Goal: Task Accomplishment & Management: Complete application form

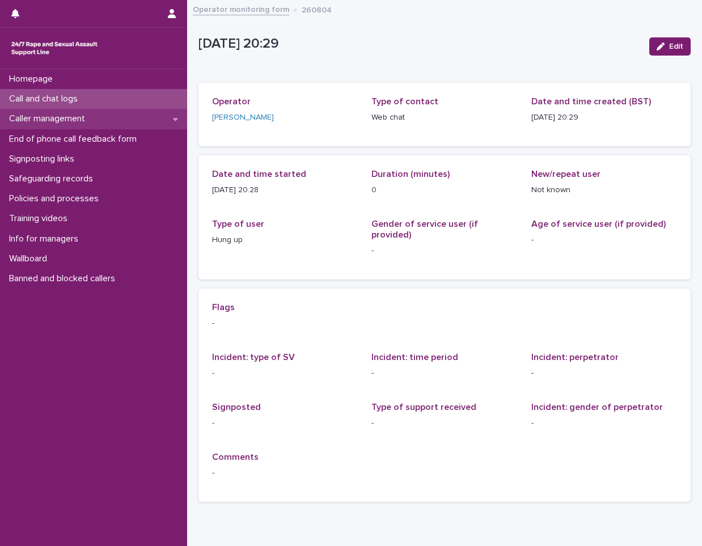
click at [67, 118] on p "Caller management" at bounding box center [50, 118] width 90 height 11
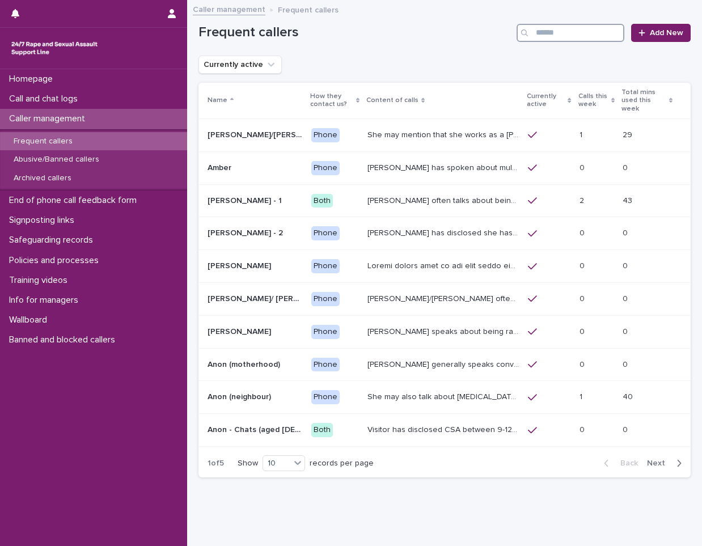
click at [561, 28] on input "Search" at bounding box center [571, 33] width 108 height 18
type input "*****"
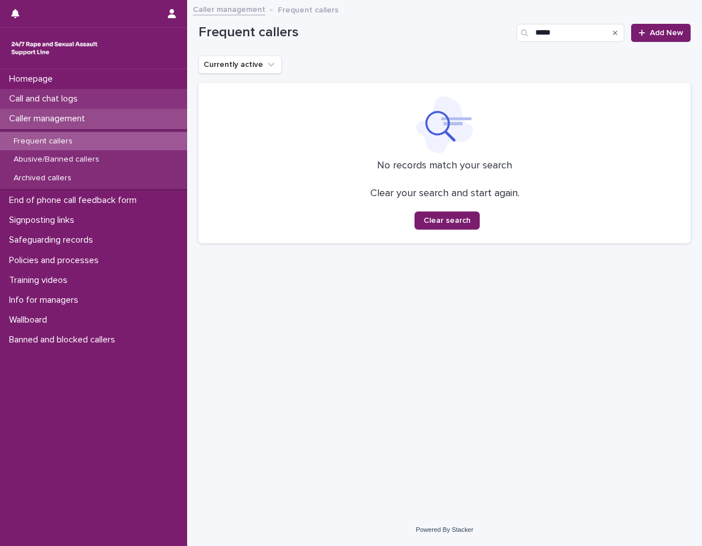
click at [98, 105] on div "Call and chat logs" at bounding box center [93, 99] width 187 height 20
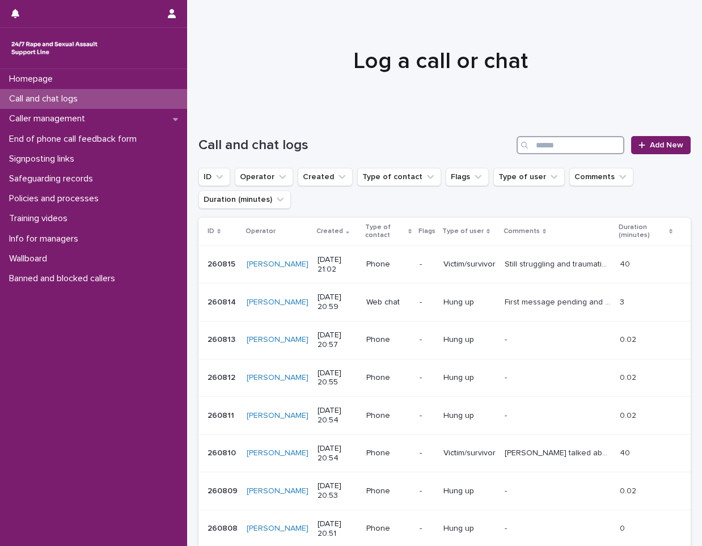
click at [553, 150] on input "Search" at bounding box center [571, 145] width 108 height 18
type input "*******"
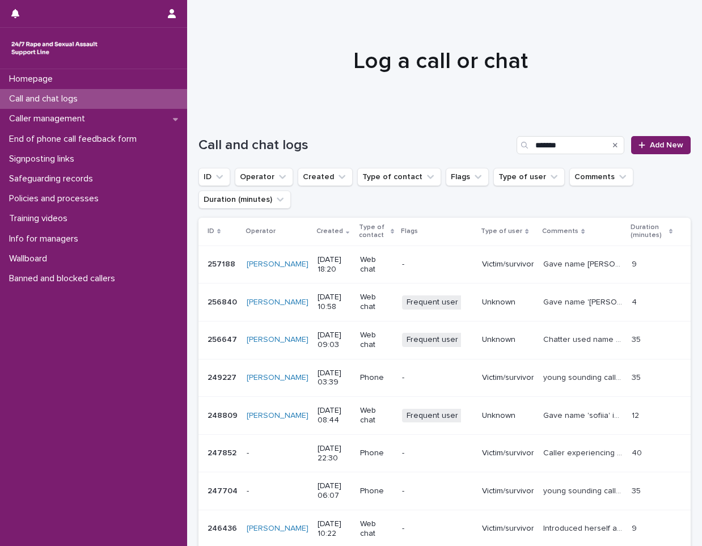
click at [437, 338] on span "Frequent user" at bounding box center [432, 340] width 61 height 14
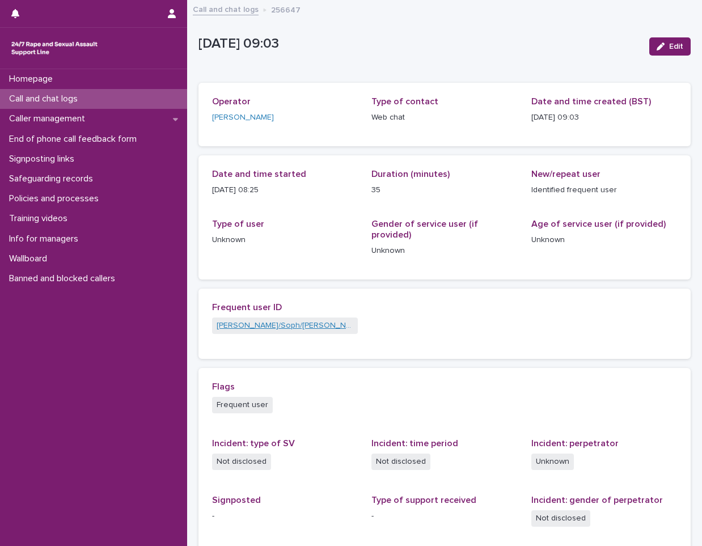
click at [287, 320] on link "[PERSON_NAME]/Soph/[PERSON_NAME]/[PERSON_NAME]/Scarlet/[PERSON_NAME] - Banned/W…" at bounding box center [285, 326] width 137 height 12
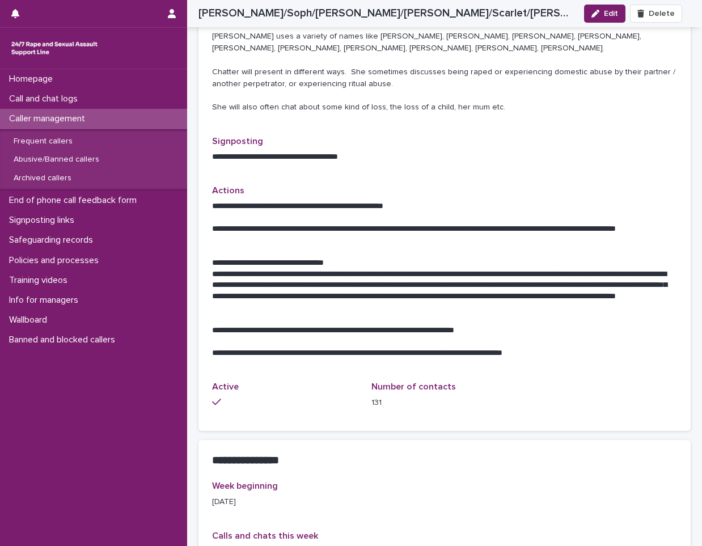
scroll to position [794, 0]
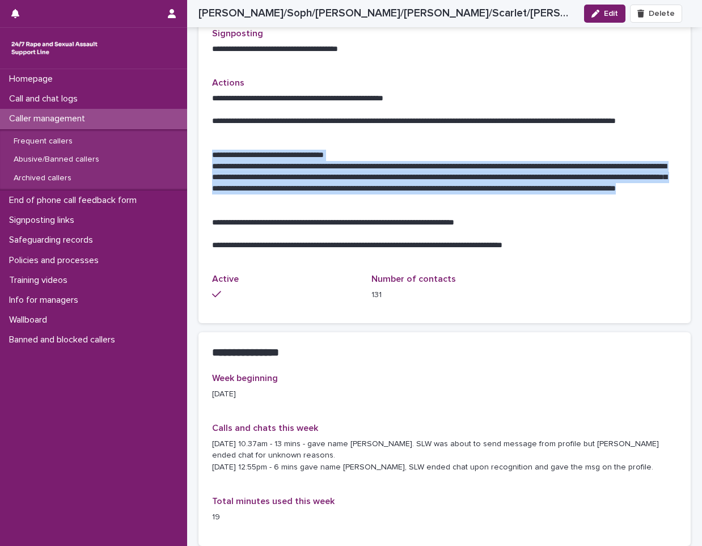
drag, startPoint x: 209, startPoint y: 148, endPoint x: 521, endPoint y: 189, distance: 314.0
copy div "**********"
click at [120, 103] on div "Call and chat logs" at bounding box center [93, 99] width 187 height 20
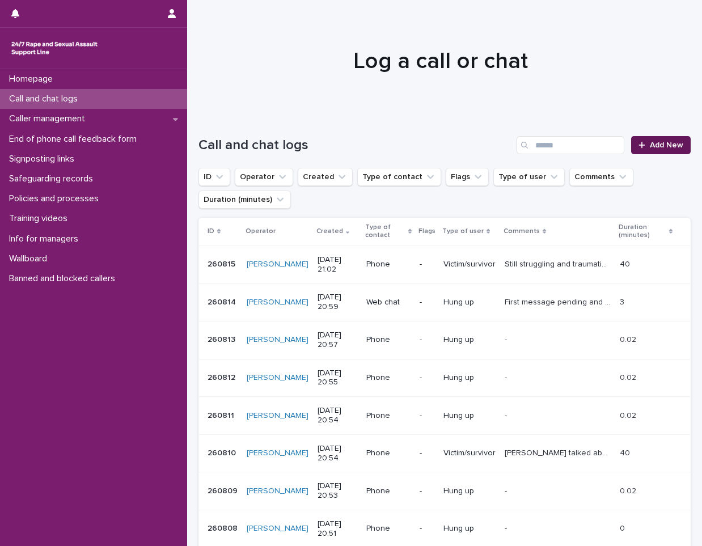
click at [650, 147] on span "Add New" at bounding box center [666, 145] width 33 height 8
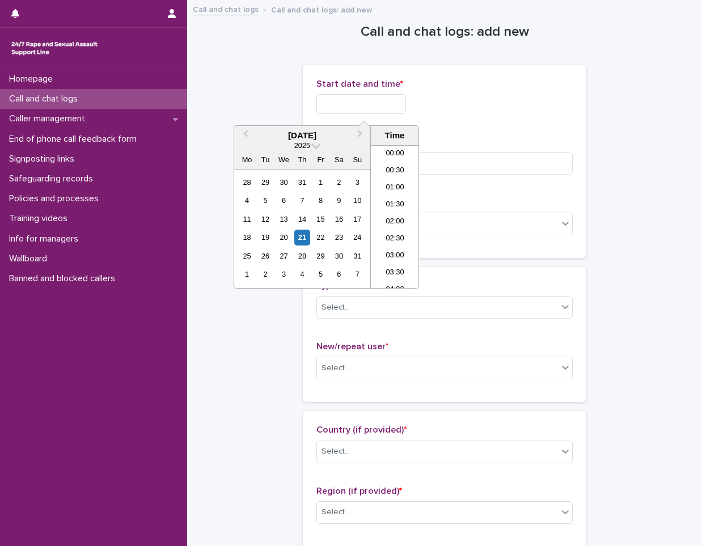
click at [345, 109] on input "text" at bounding box center [361, 104] width 90 height 20
click at [300, 237] on div "21" at bounding box center [301, 237] width 15 height 15
click at [399, 193] on li "20:30" at bounding box center [395, 199] width 48 height 17
click at [383, 103] on input "**********" at bounding box center [361, 104] width 90 height 20
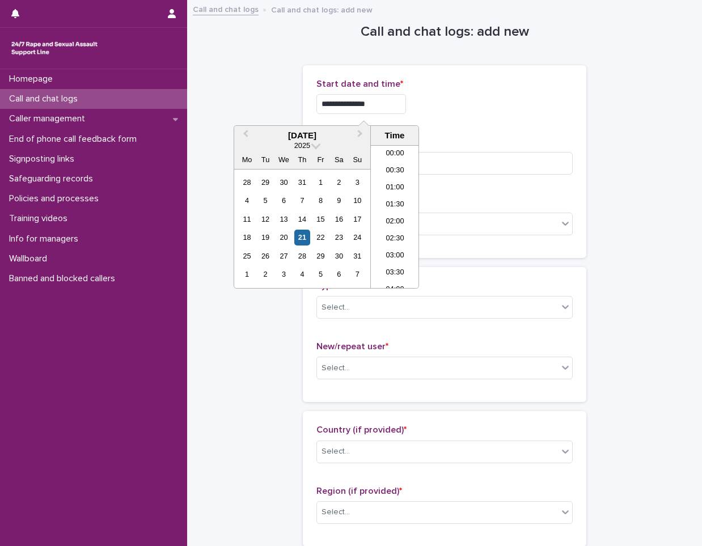
scroll to position [635, 0]
type input "**********"
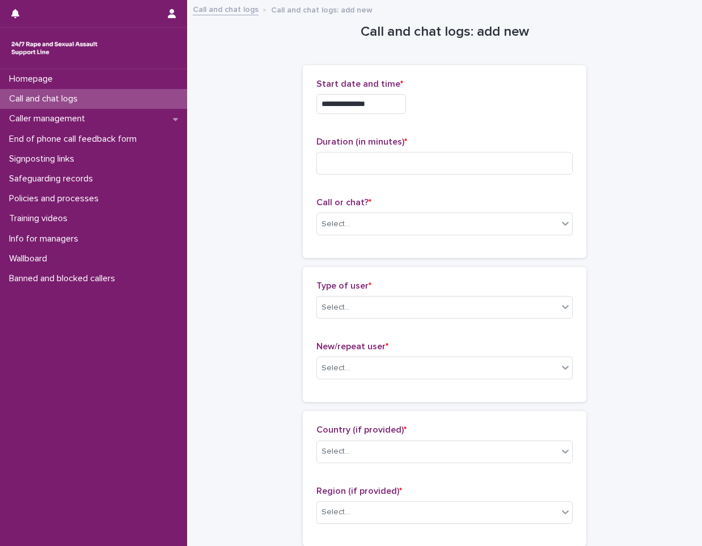
click at [468, 102] on div "**********" at bounding box center [444, 104] width 256 height 20
click at [361, 153] on input at bounding box center [444, 163] width 256 height 23
type input "**"
click at [485, 226] on div "Select..." at bounding box center [437, 224] width 241 height 19
click at [450, 261] on div "Web chat" at bounding box center [440, 266] width 255 height 20
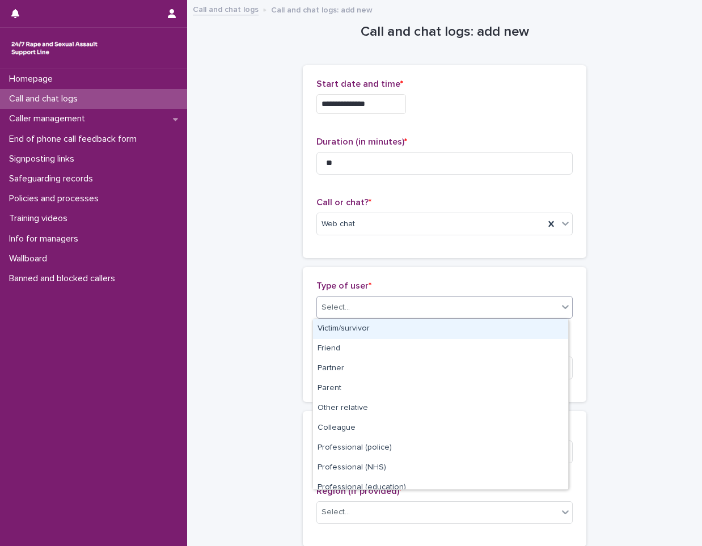
click at [431, 307] on div "Select..." at bounding box center [437, 307] width 241 height 19
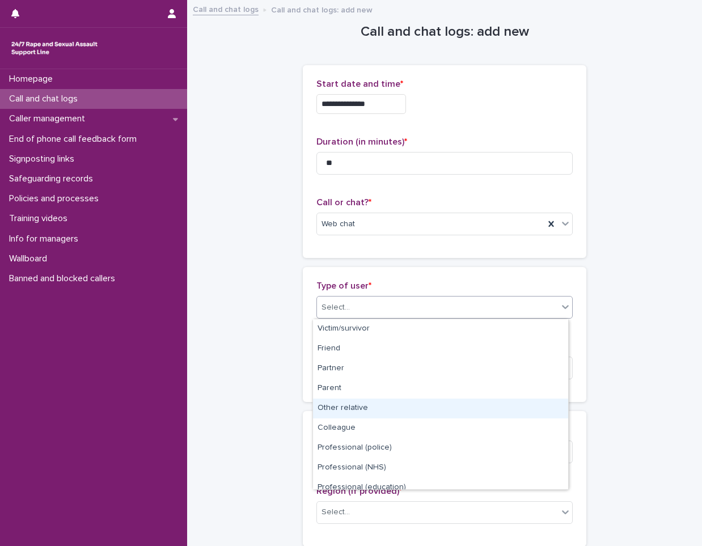
scroll to position [128, 0]
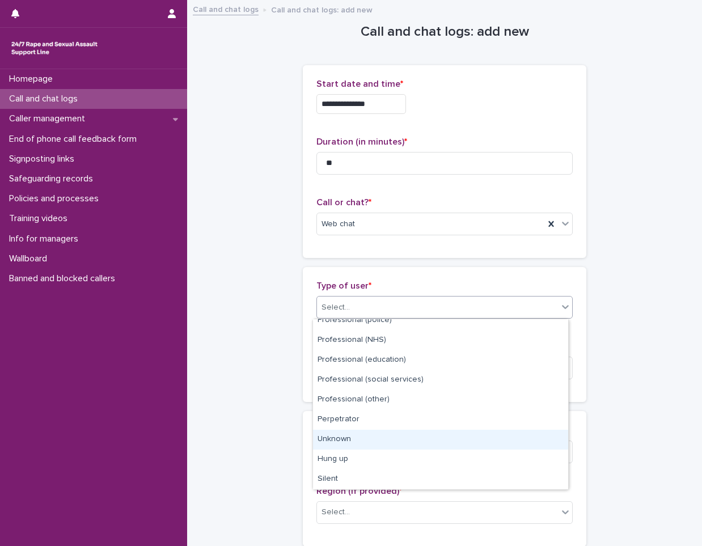
drag, startPoint x: 339, startPoint y: 452, endPoint x: 346, endPoint y: 436, distance: 17.5
click at [346, 436] on div "Unknown" at bounding box center [440, 440] width 255 height 20
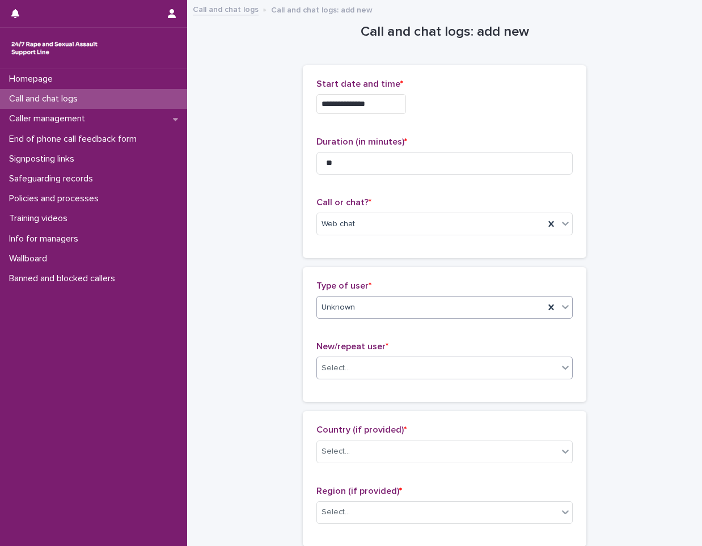
click at [427, 369] on div "Select..." at bounding box center [437, 368] width 241 height 19
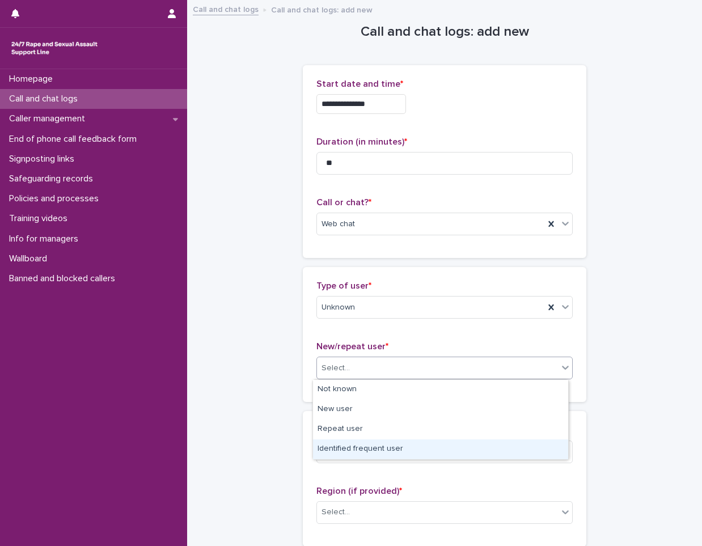
click at [356, 455] on div "Identified frequent user" at bounding box center [440, 449] width 255 height 20
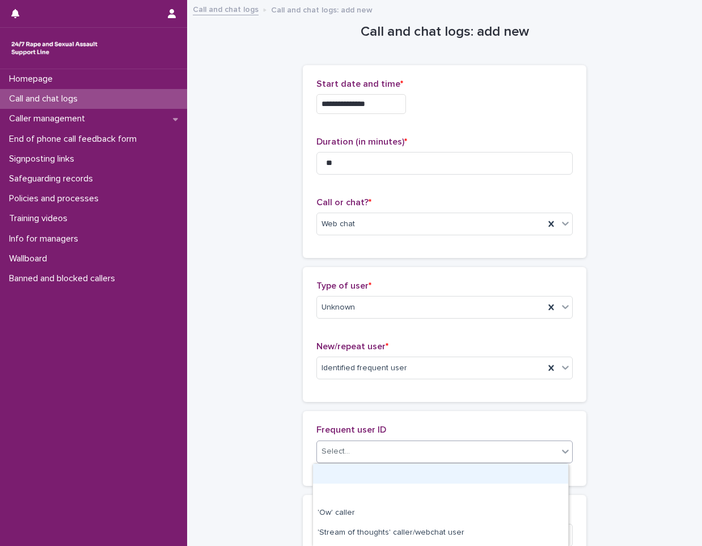
click at [371, 447] on div "Select..." at bounding box center [437, 451] width 241 height 19
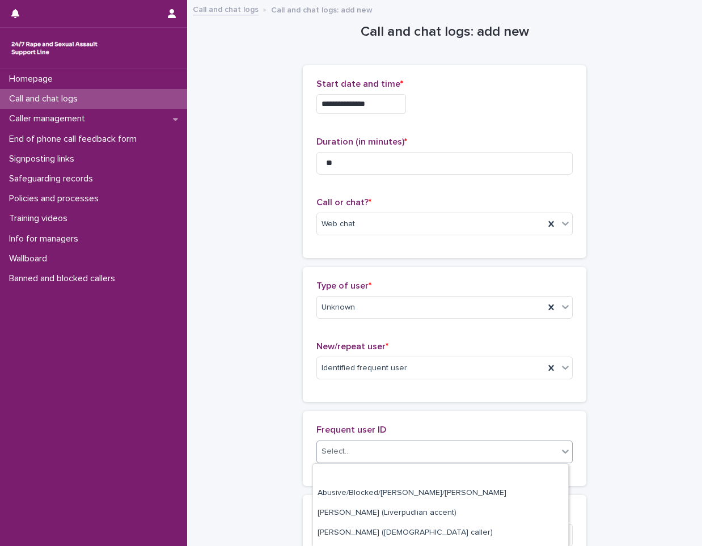
scroll to position [170, 0]
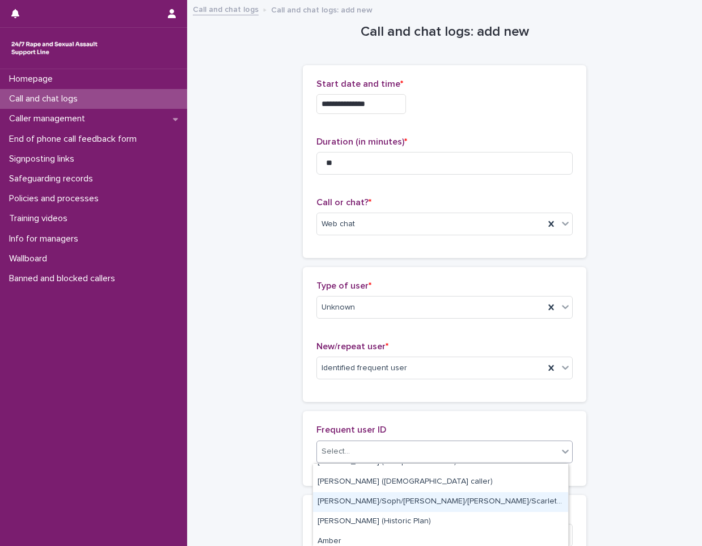
click at [373, 502] on div "[PERSON_NAME]/Soph/[PERSON_NAME]/[PERSON_NAME]/Scarlet/[PERSON_NAME] - Banned/W…" at bounding box center [440, 502] width 255 height 20
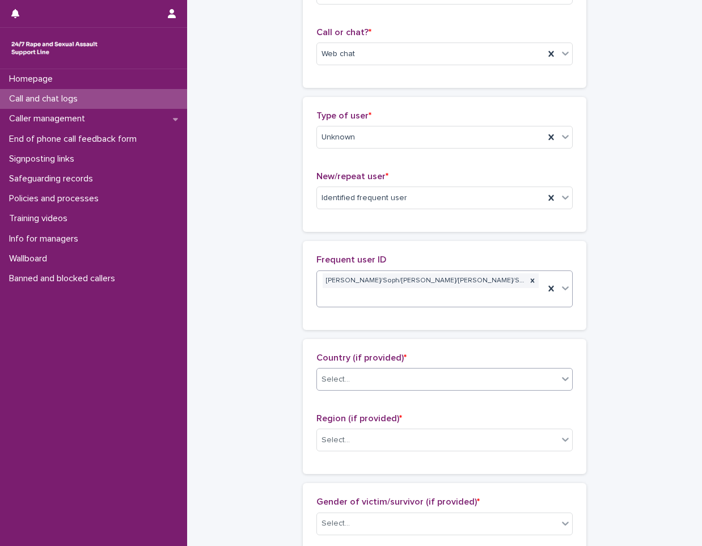
click at [376, 372] on div "Select..." at bounding box center [437, 379] width 241 height 19
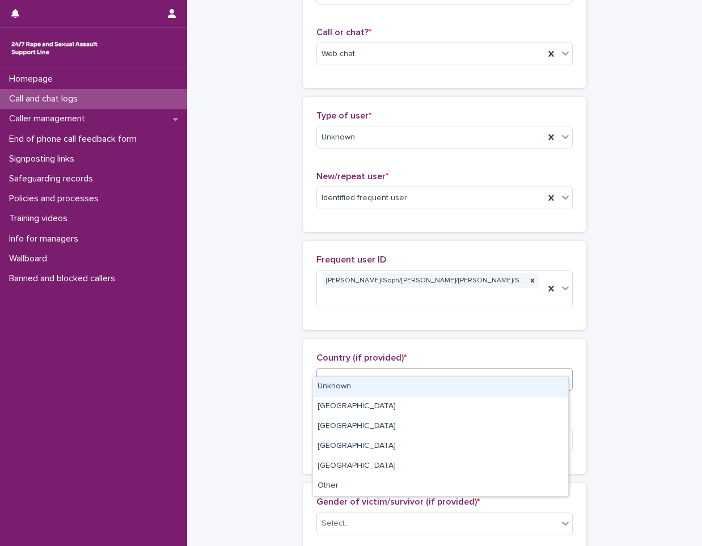
click at [373, 383] on div "Unknown" at bounding box center [440, 387] width 255 height 20
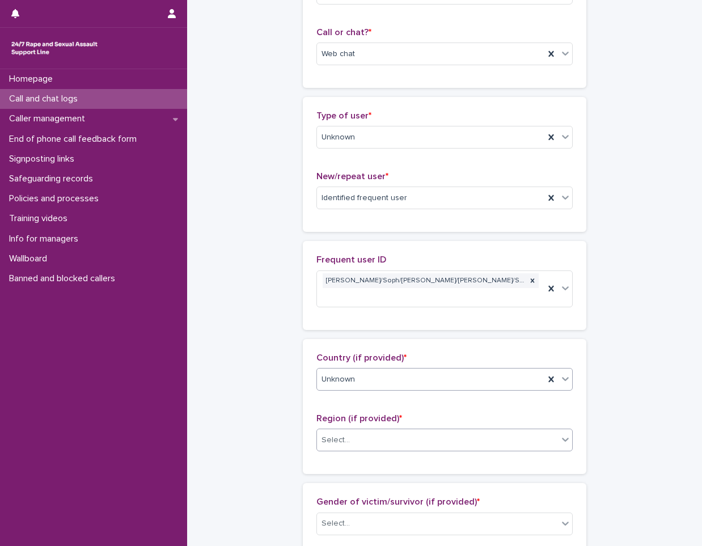
click at [373, 431] on div "Select..." at bounding box center [437, 440] width 241 height 19
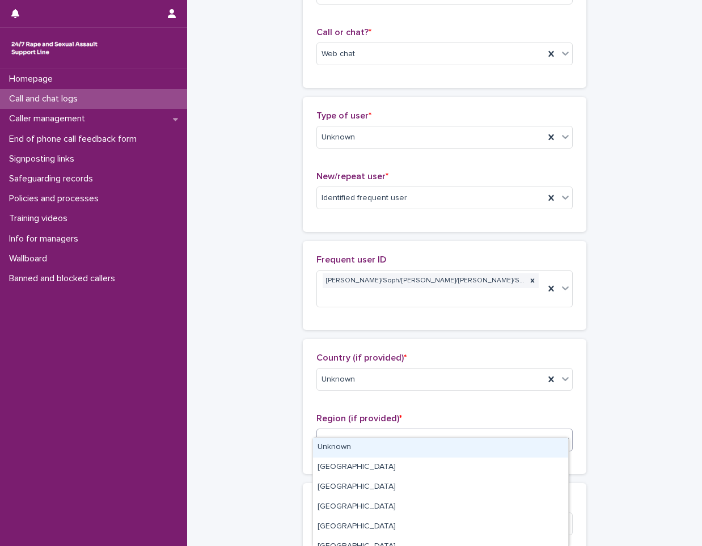
click at [367, 441] on div "Unknown" at bounding box center [440, 448] width 255 height 20
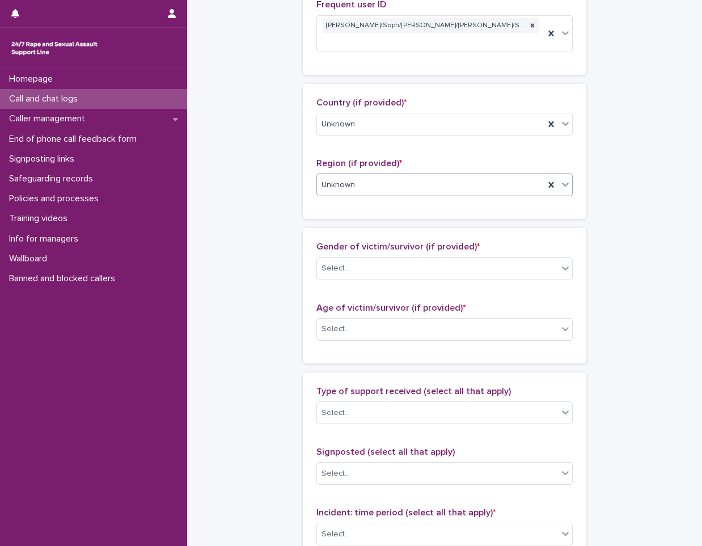
scroll to position [510, 0]
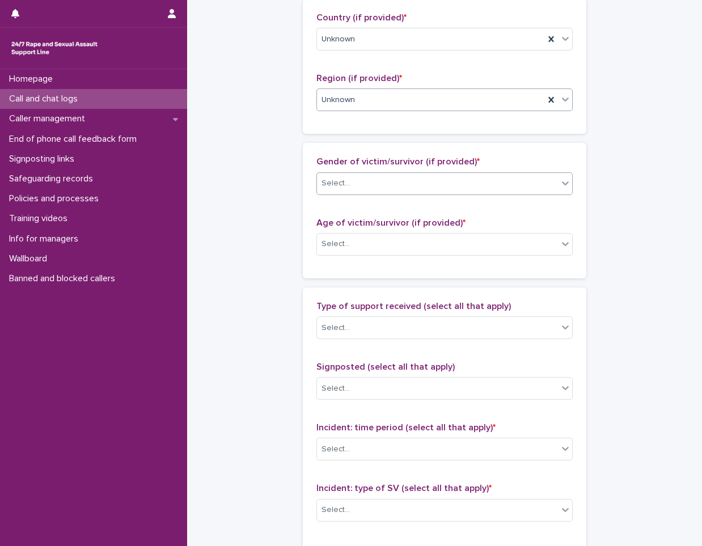
click at [421, 174] on div "Select..." at bounding box center [437, 183] width 241 height 19
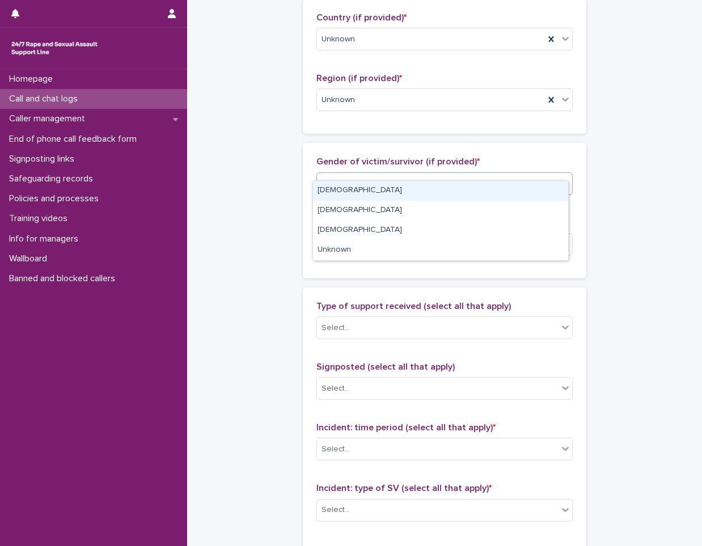
click at [397, 184] on div "[DEMOGRAPHIC_DATA]" at bounding box center [440, 191] width 255 height 20
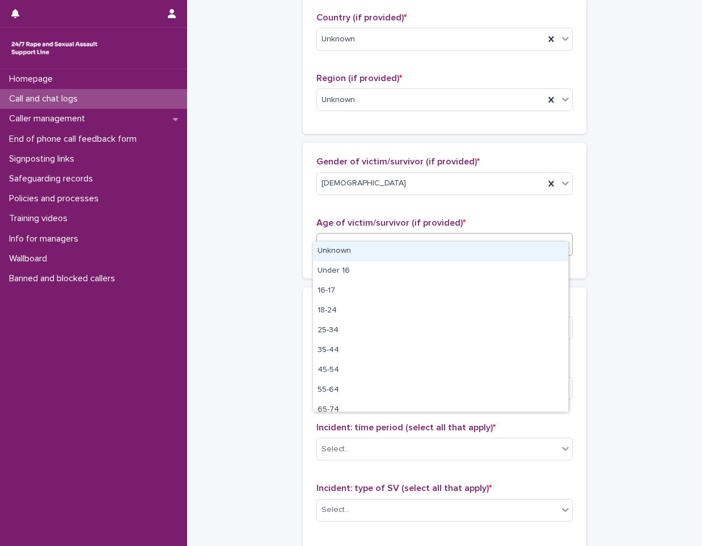
click at [378, 235] on div "Select..." at bounding box center [437, 244] width 241 height 19
click at [347, 257] on div "Unknown" at bounding box center [440, 252] width 255 height 20
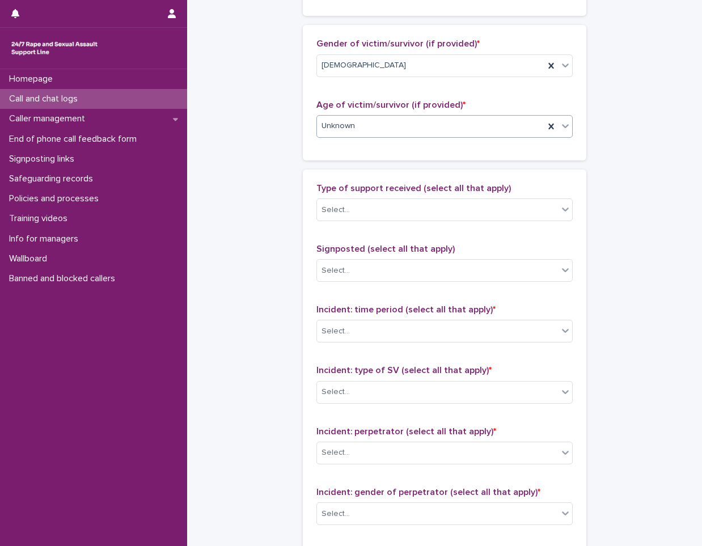
scroll to position [794, 0]
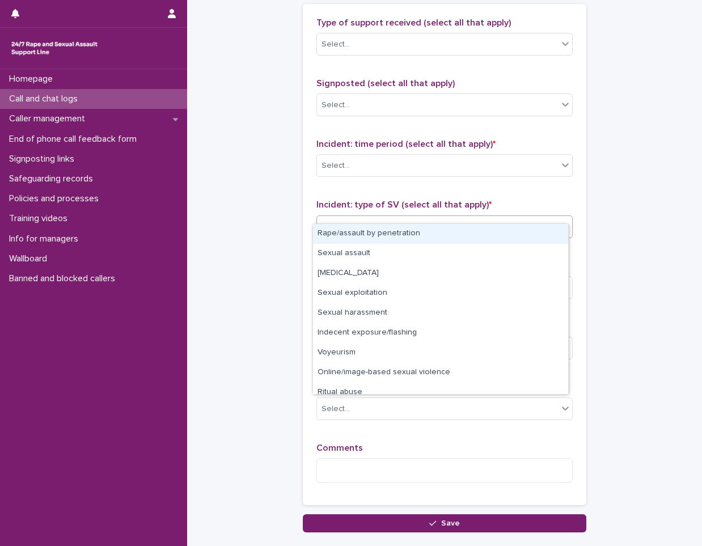
click at [390, 217] on div "Select..." at bounding box center [437, 226] width 241 height 19
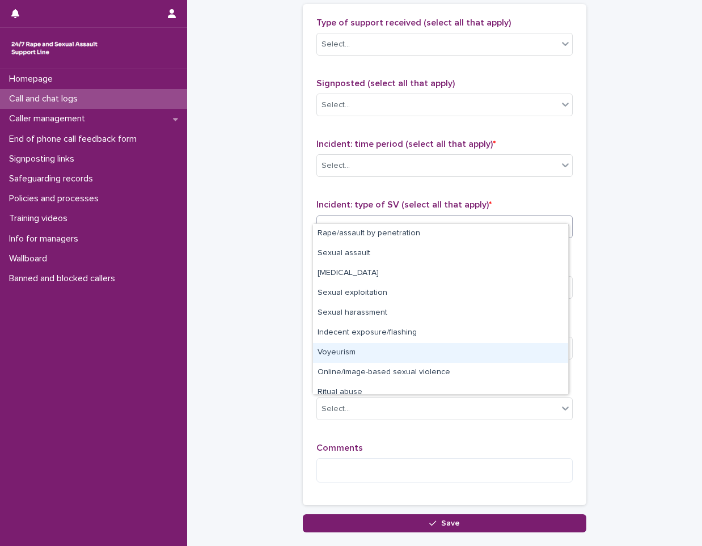
scroll to position [28, 0]
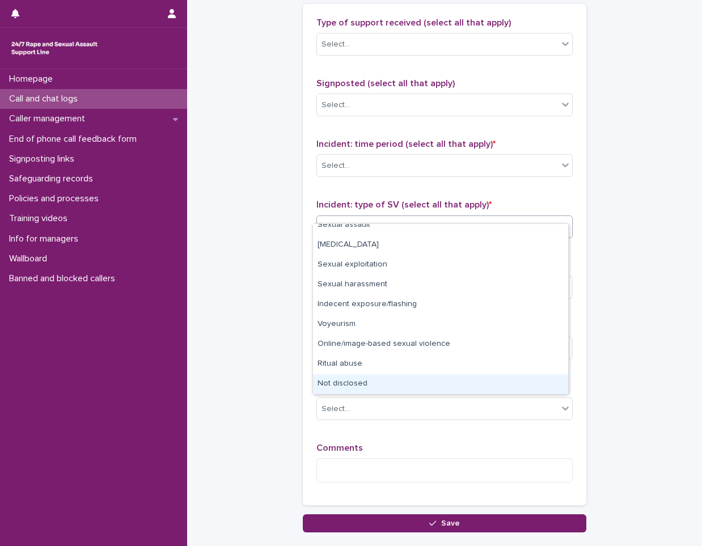
click at [347, 381] on div "Not disclosed" at bounding box center [440, 384] width 255 height 20
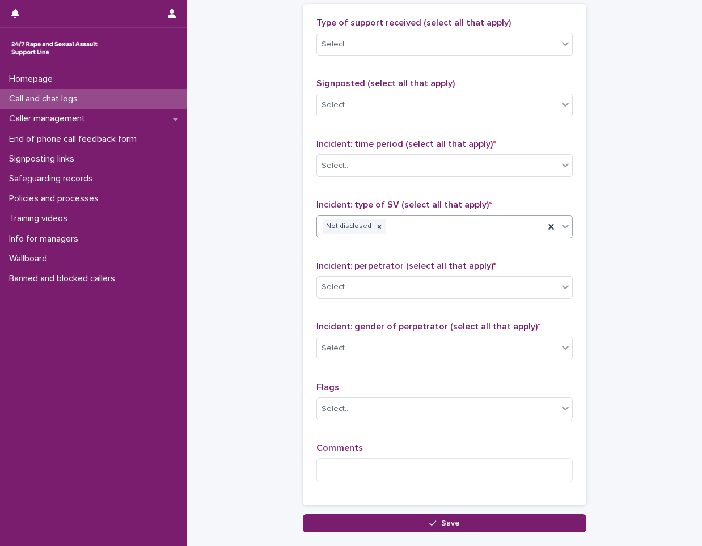
click at [388, 261] on span "Incident: perpetrator (select all that apply) *" at bounding box center [406, 265] width 180 height 9
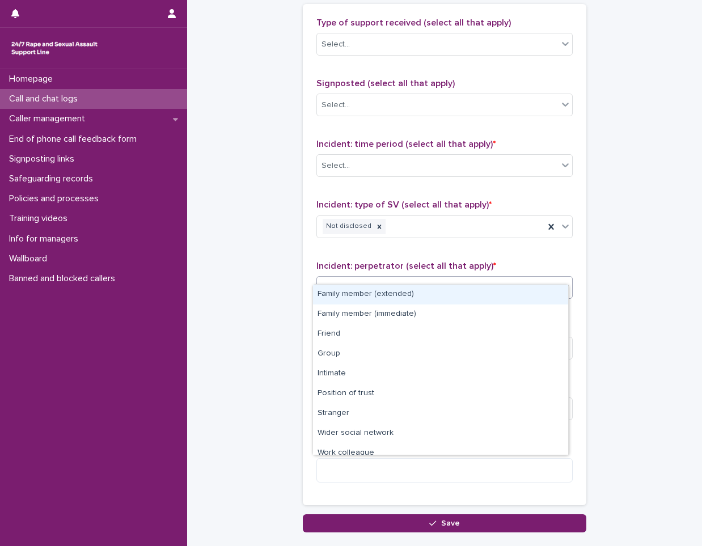
click at [376, 278] on div "Select..." at bounding box center [437, 287] width 241 height 19
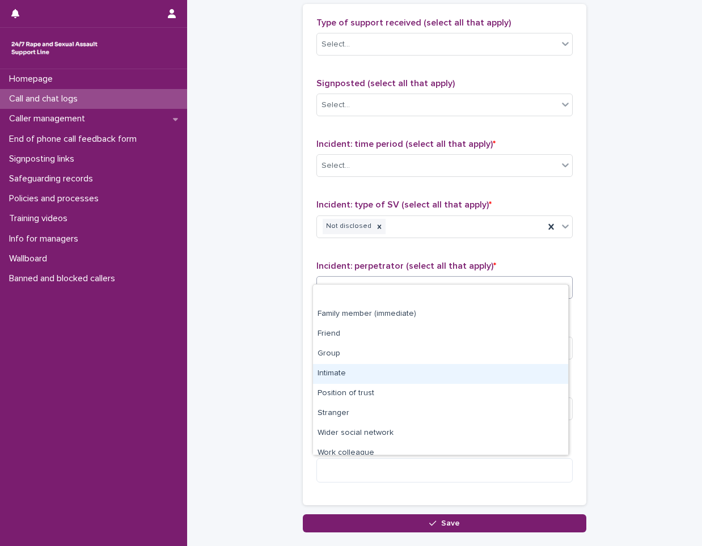
scroll to position [48, 0]
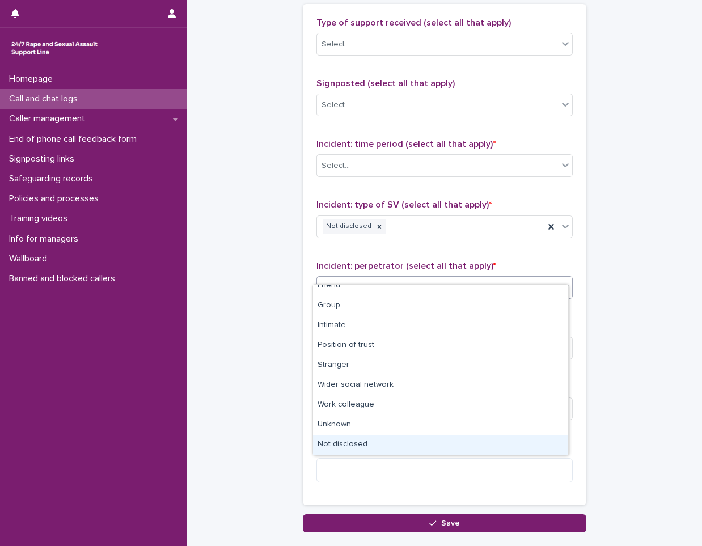
click at [353, 448] on div "Not disclosed" at bounding box center [440, 445] width 255 height 20
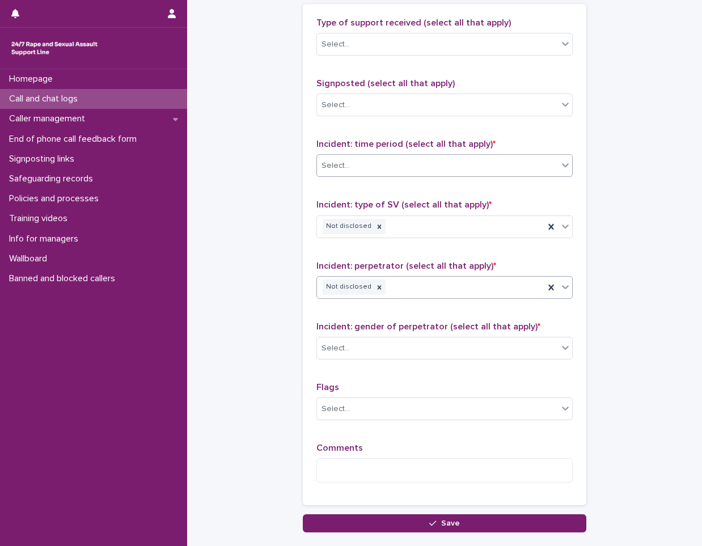
click at [382, 156] on div "Select..." at bounding box center [437, 165] width 241 height 19
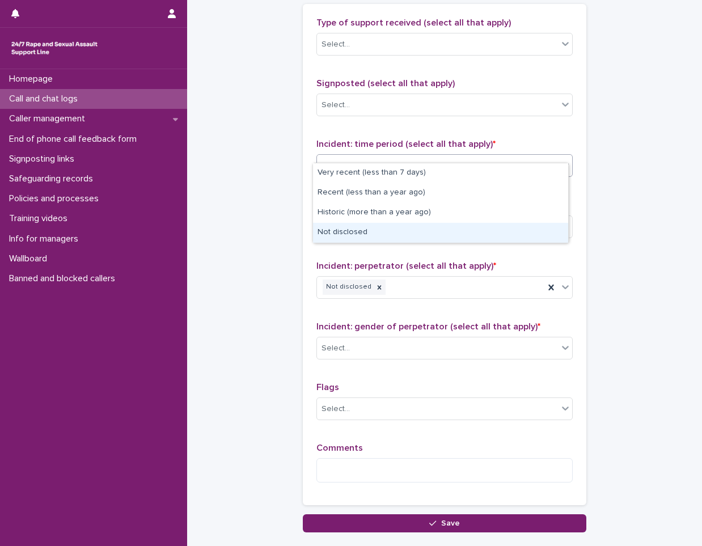
click at [364, 232] on div "Not disclosed" at bounding box center [440, 233] width 255 height 20
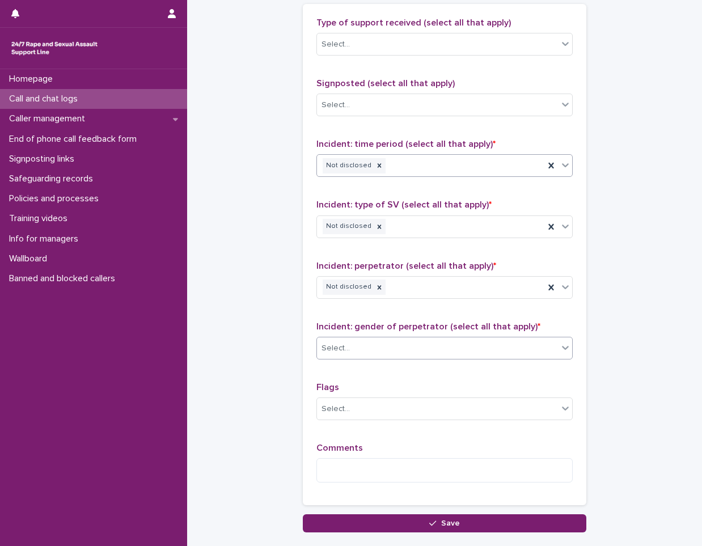
click at [370, 339] on div "Select..." at bounding box center [437, 348] width 241 height 19
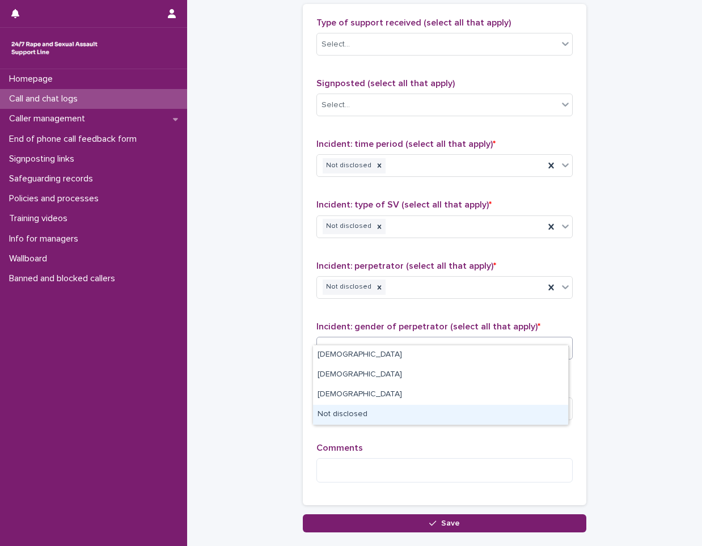
click at [365, 411] on div "Not disclosed" at bounding box center [440, 415] width 255 height 20
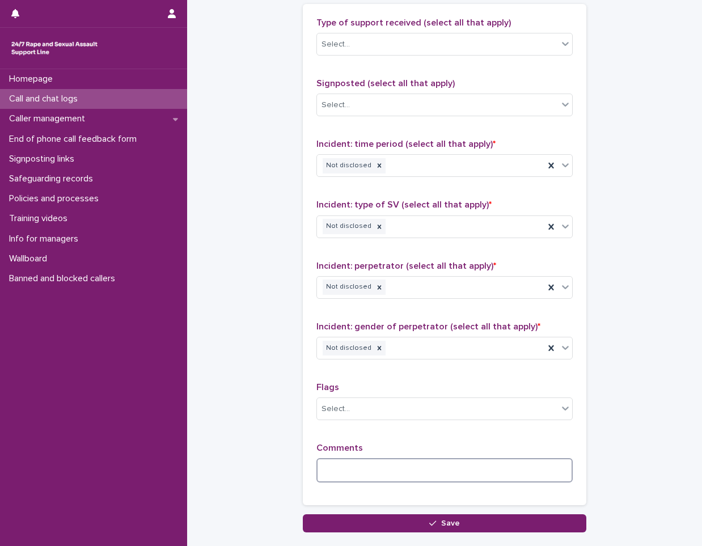
click at [352, 458] on textarea at bounding box center [444, 470] width 256 height 24
click at [513, 460] on textarea "**********" at bounding box center [444, 470] width 256 height 24
click at [522, 459] on textarea "**********" at bounding box center [444, 470] width 256 height 24
click at [518, 459] on textarea "**********" at bounding box center [444, 470] width 256 height 24
click at [524, 459] on textarea "**********" at bounding box center [444, 470] width 256 height 24
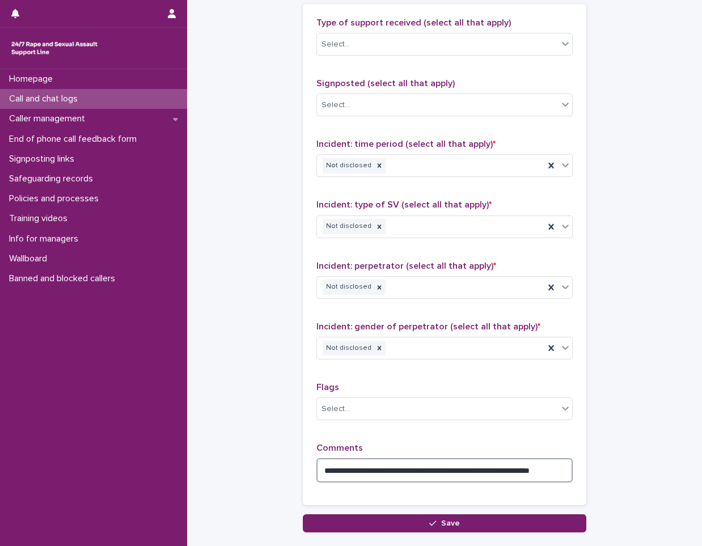
click at [536, 458] on textarea "**********" at bounding box center [444, 470] width 256 height 24
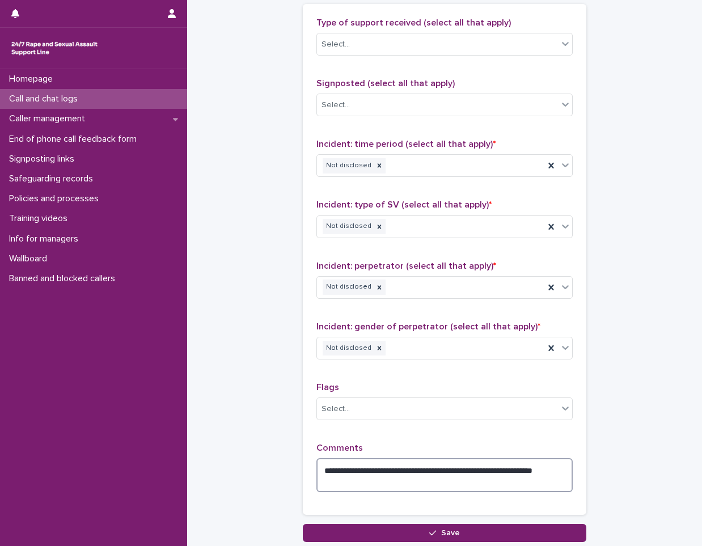
click at [401, 468] on textarea "**********" at bounding box center [444, 475] width 256 height 34
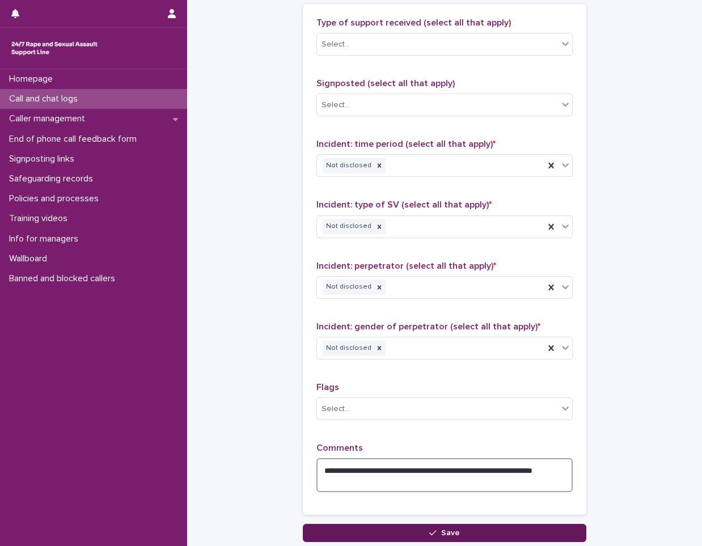
type textarea "**********"
click at [396, 524] on button "Save" at bounding box center [444, 533] width 283 height 18
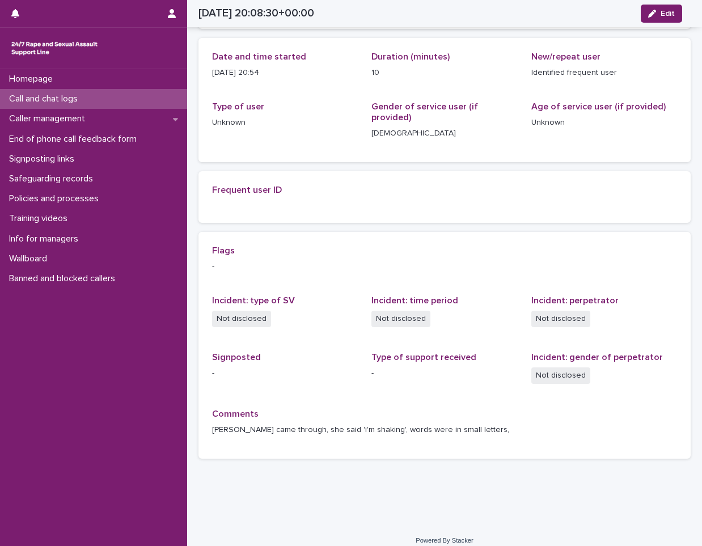
scroll to position [136, 0]
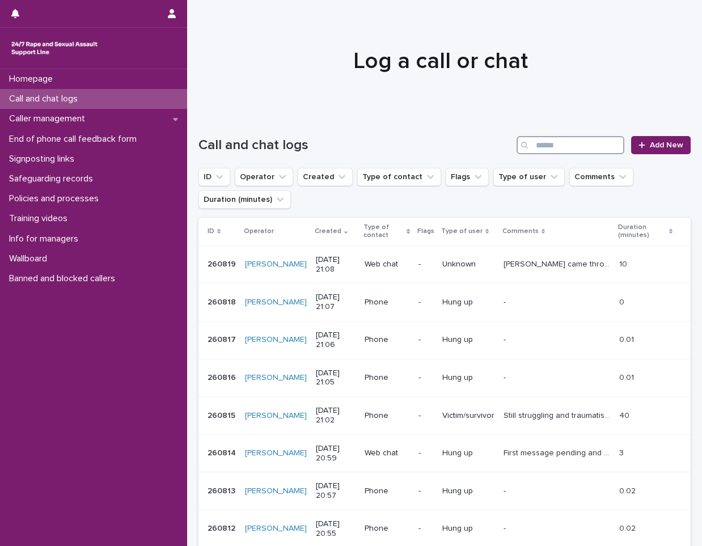
click at [557, 143] on input "Search" at bounding box center [571, 145] width 108 height 18
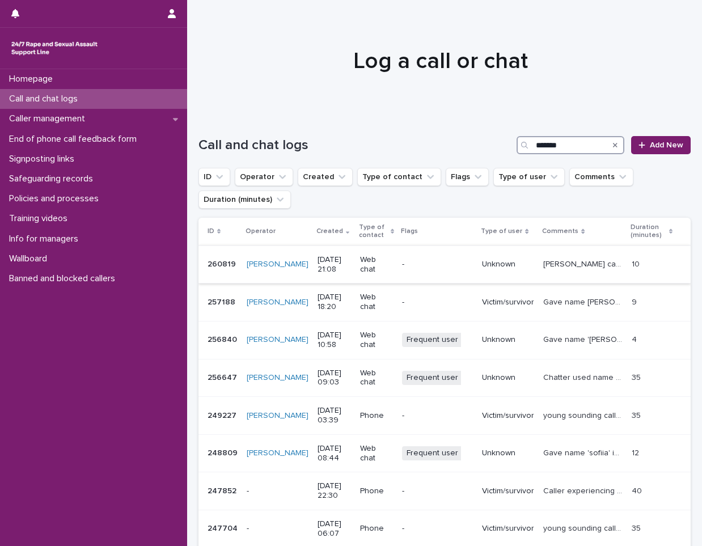
type input "*******"
click at [583, 265] on p "[PERSON_NAME] came through, she said 'i'm shaking', words were in small letters," at bounding box center [583, 263] width 81 height 12
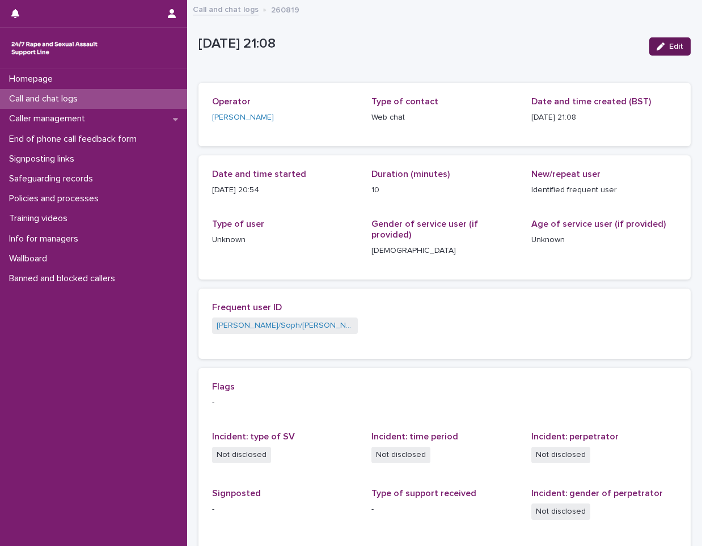
click at [669, 44] on span "Edit" at bounding box center [676, 47] width 14 height 8
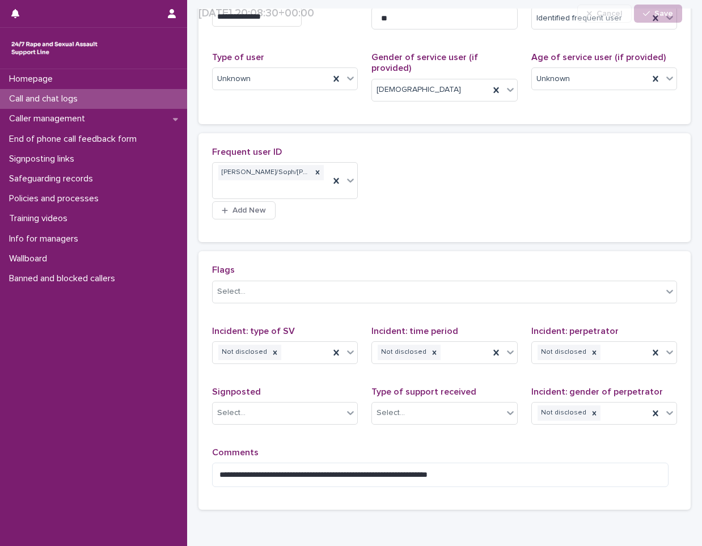
scroll to position [260, 0]
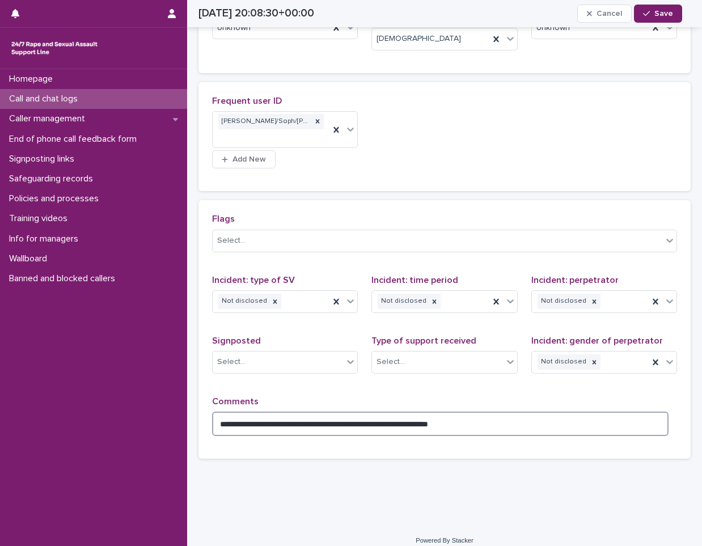
click at [481, 413] on textarea "**********" at bounding box center [440, 424] width 456 height 24
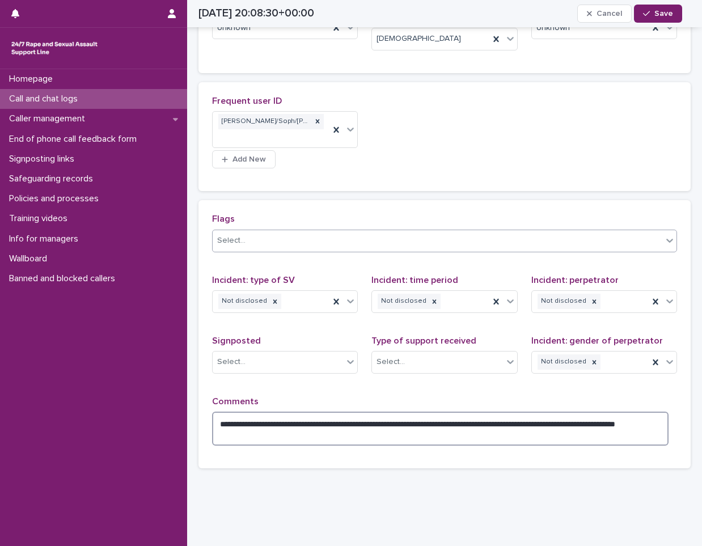
type textarea "**********"
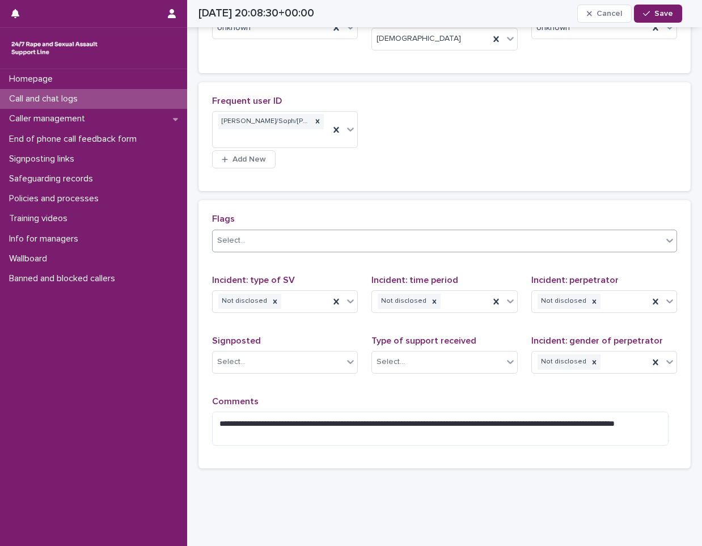
click at [317, 237] on div "Select..." at bounding box center [438, 240] width 450 height 19
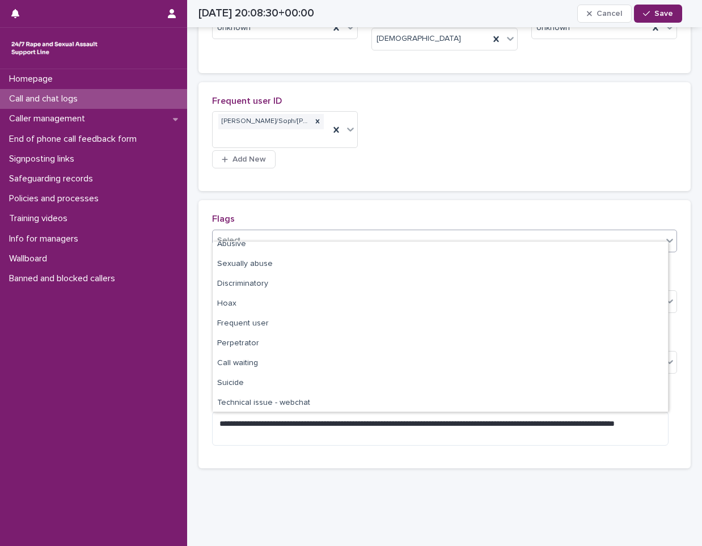
scroll to position [0, 0]
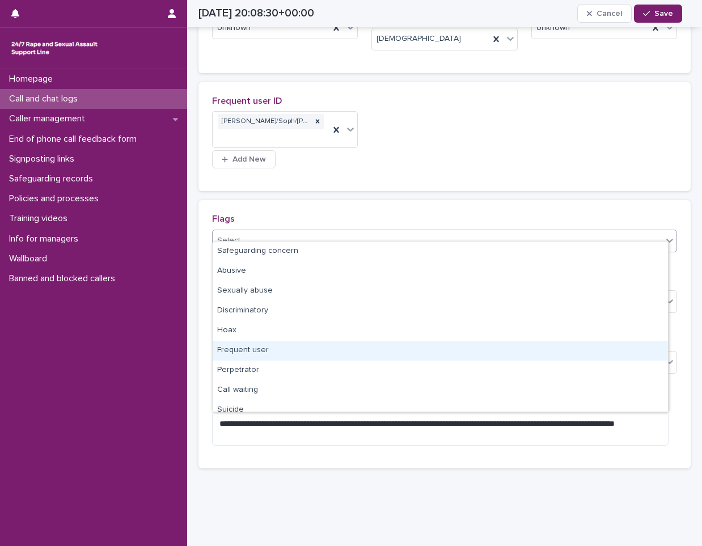
click at [246, 346] on div "Frequent user" at bounding box center [440, 351] width 455 height 20
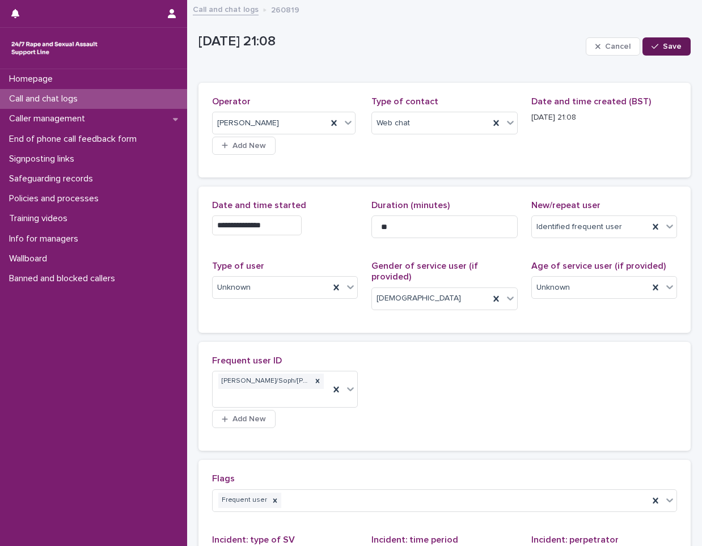
click at [674, 40] on button "Save" at bounding box center [666, 46] width 48 height 18
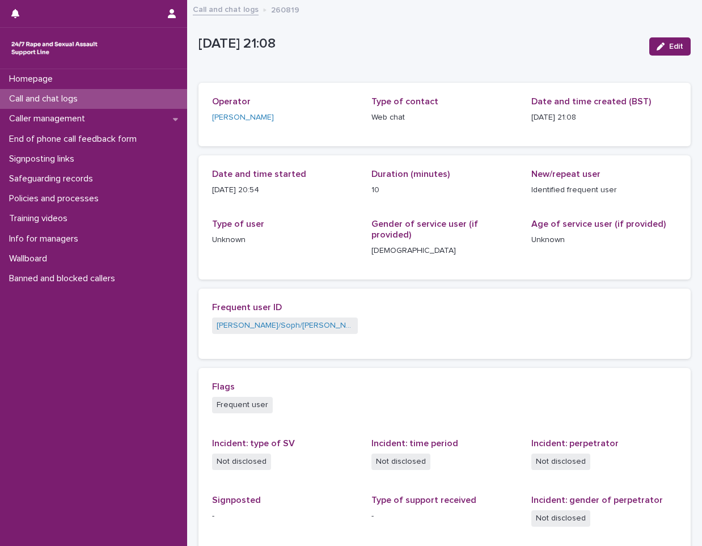
click at [96, 106] on div "Call and chat logs" at bounding box center [93, 99] width 187 height 20
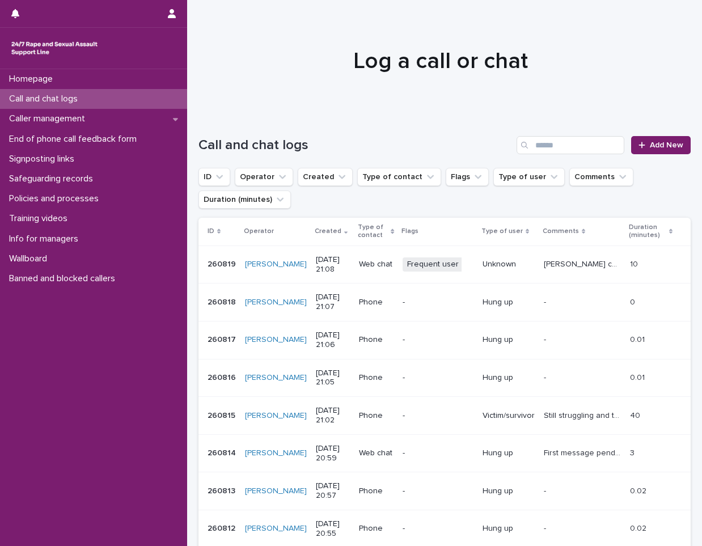
click at [96, 106] on div "Call and chat logs" at bounding box center [93, 99] width 187 height 20
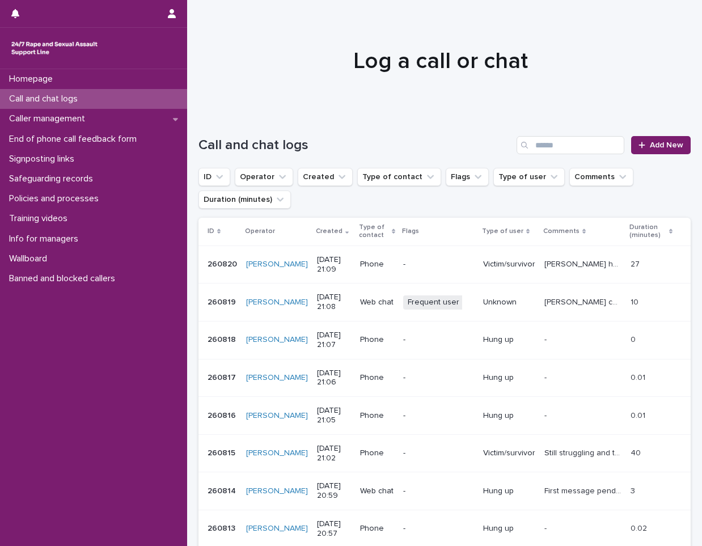
click at [544, 155] on div "Call and chat logs Add New" at bounding box center [444, 140] width 492 height 54
click at [555, 144] on input "Search" at bounding box center [571, 145] width 108 height 18
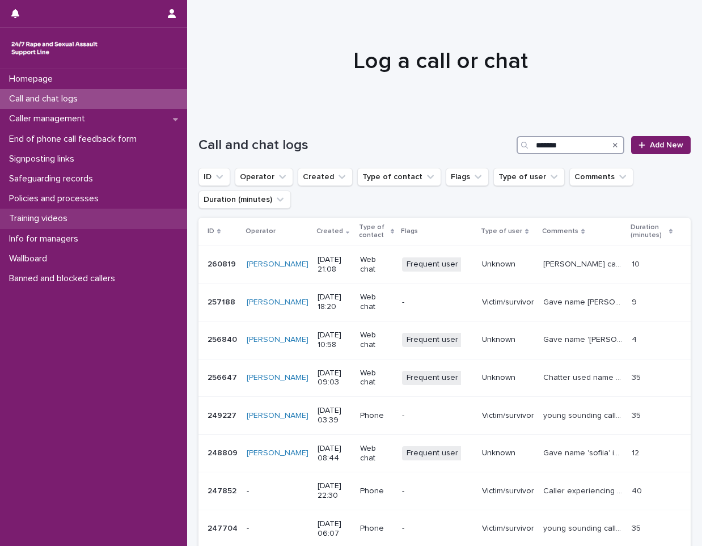
type input "*******"
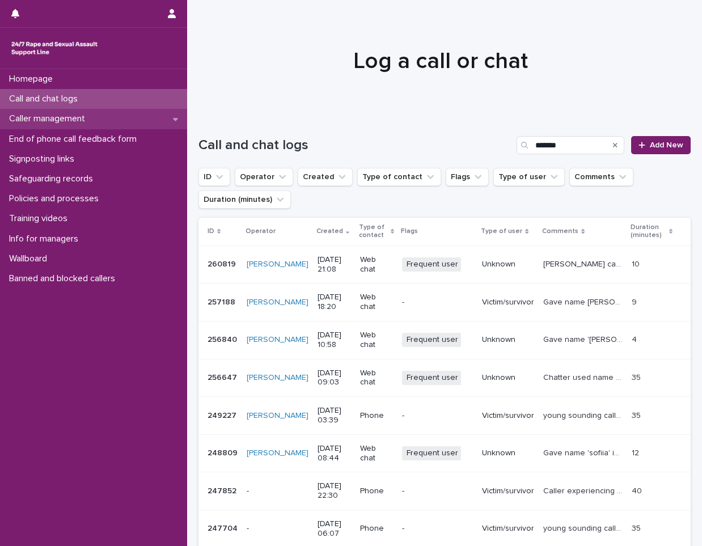
click at [39, 123] on p "Caller management" at bounding box center [50, 118] width 90 height 11
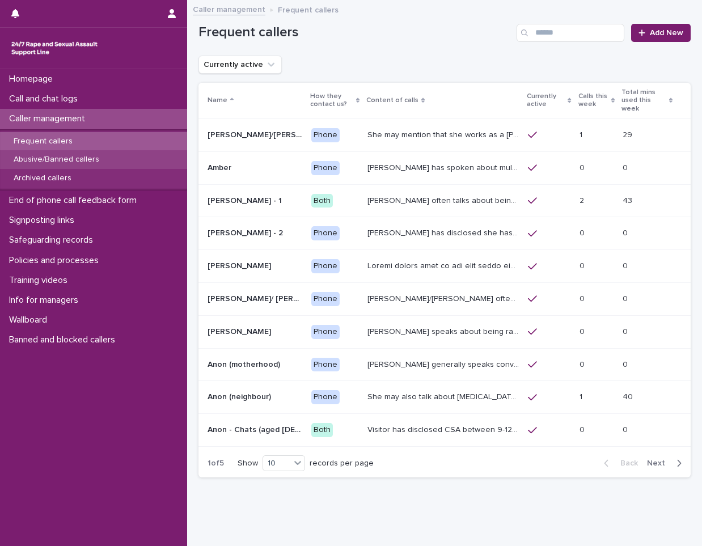
click at [99, 157] on p "Abusive/Banned callers" at bounding box center [57, 160] width 104 height 10
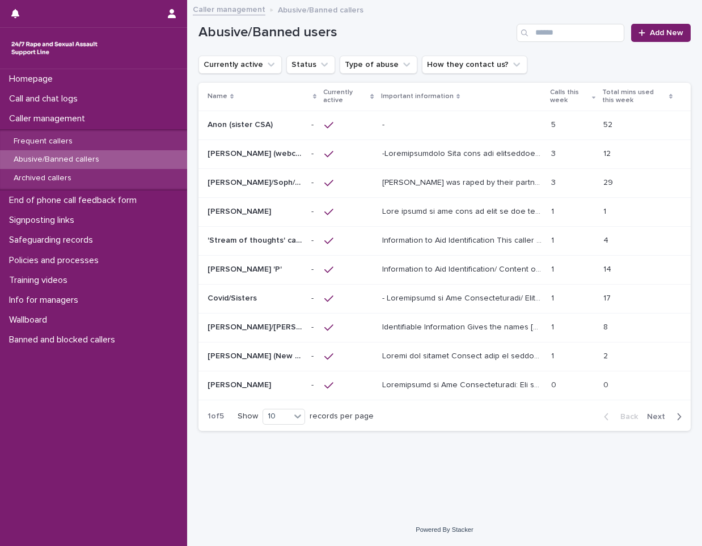
click at [663, 420] on span "Next" at bounding box center [659, 417] width 25 height 8
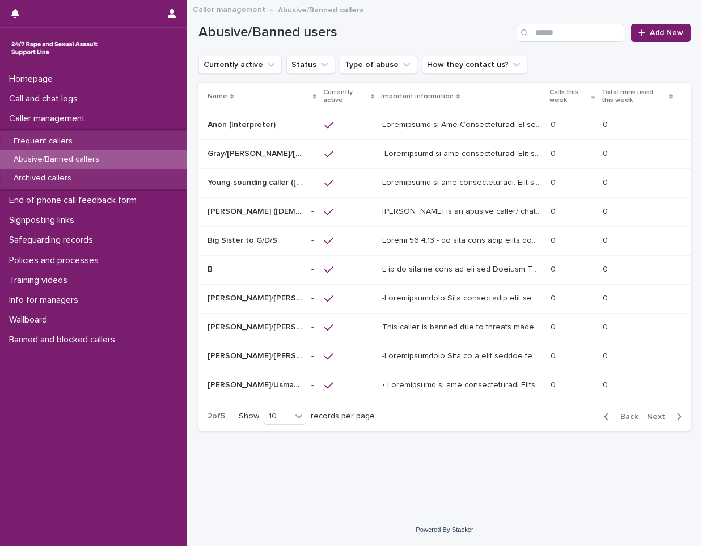
click at [620, 415] on span "Back" at bounding box center [625, 417] width 24 height 8
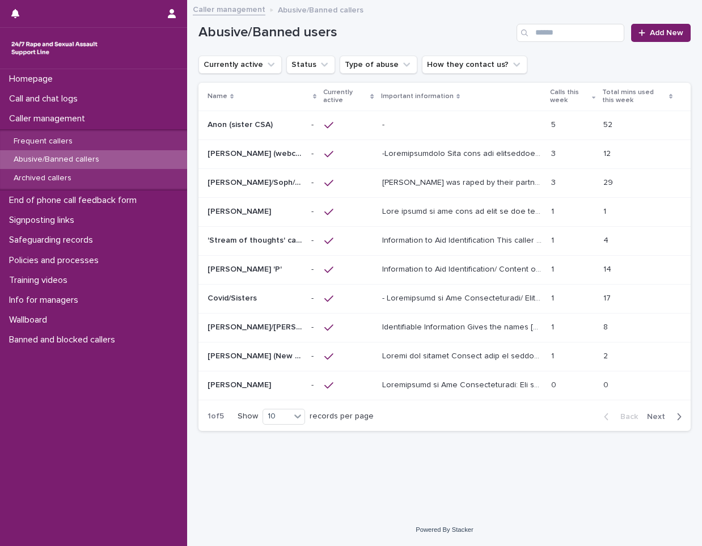
click at [472, 181] on p "[PERSON_NAME] was raped by their partner last year and they're currently facing…" at bounding box center [463, 182] width 163 height 12
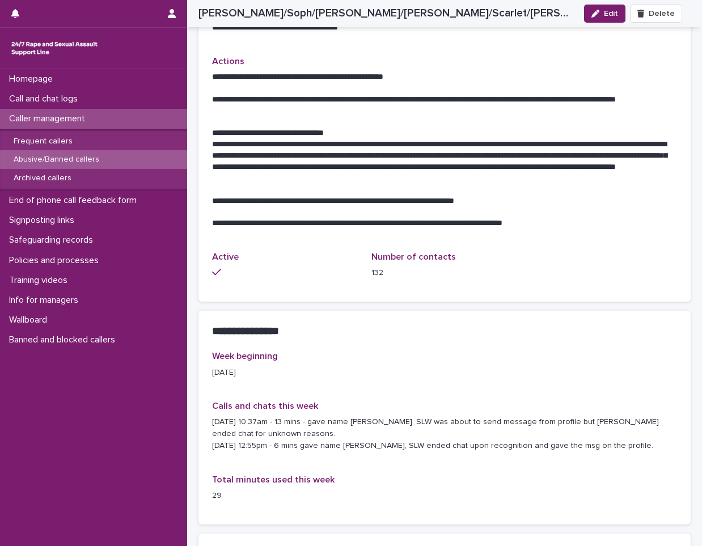
scroll to position [850, 0]
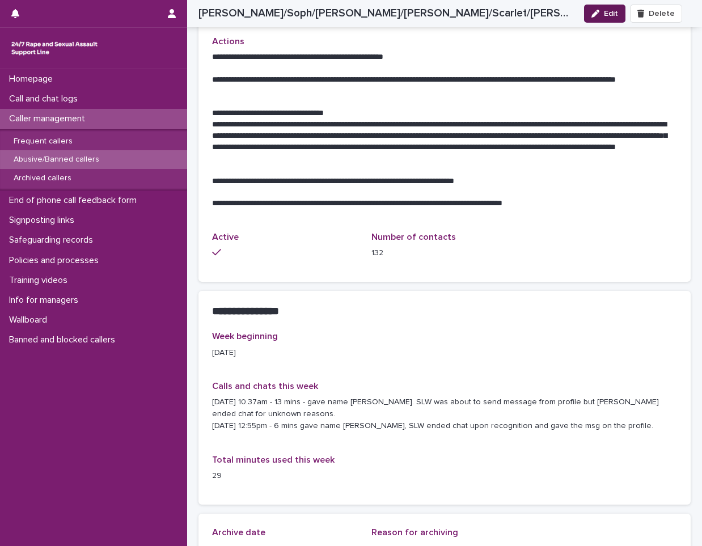
click at [608, 17] on span "Edit" at bounding box center [611, 14] width 14 height 8
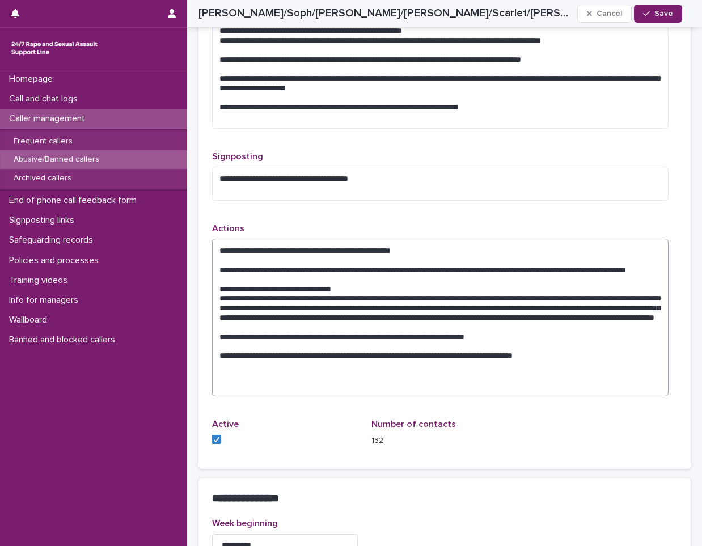
scroll to position [951, 0]
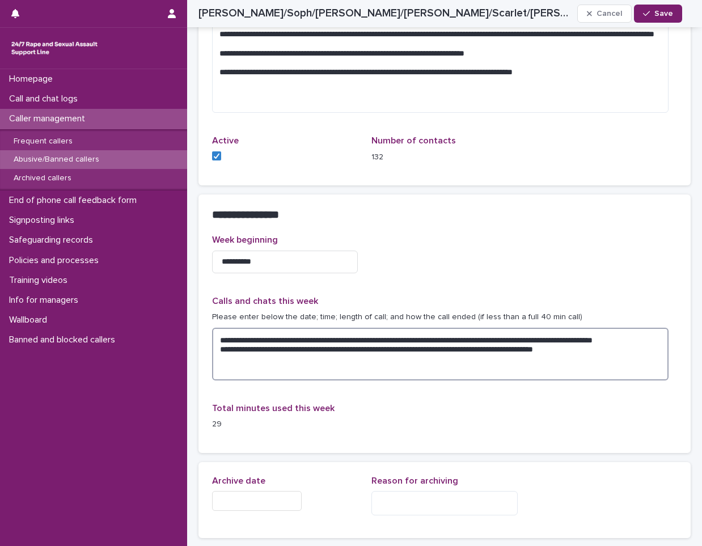
click at [263, 356] on textarea "**********" at bounding box center [440, 354] width 456 height 53
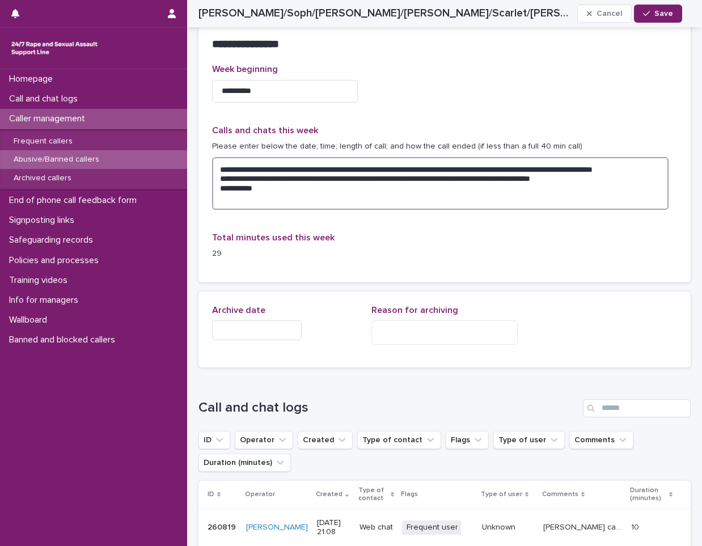
scroll to position [1178, 0]
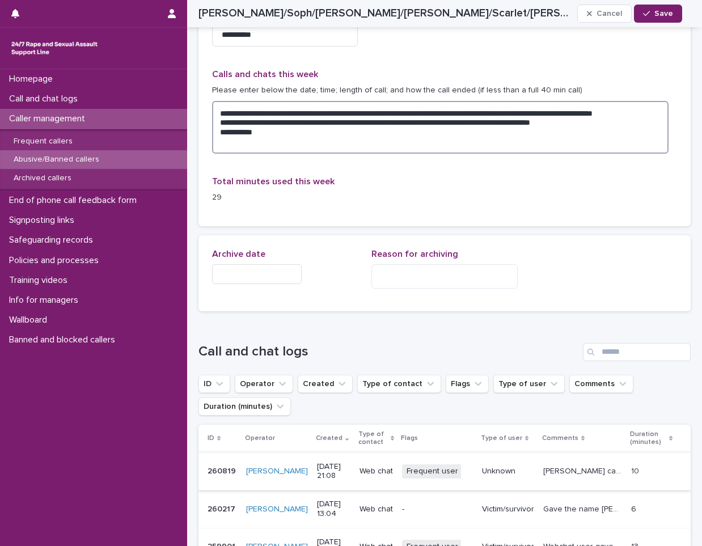
type textarea "**********"
click at [365, 467] on p "Web chat" at bounding box center [375, 472] width 33 height 10
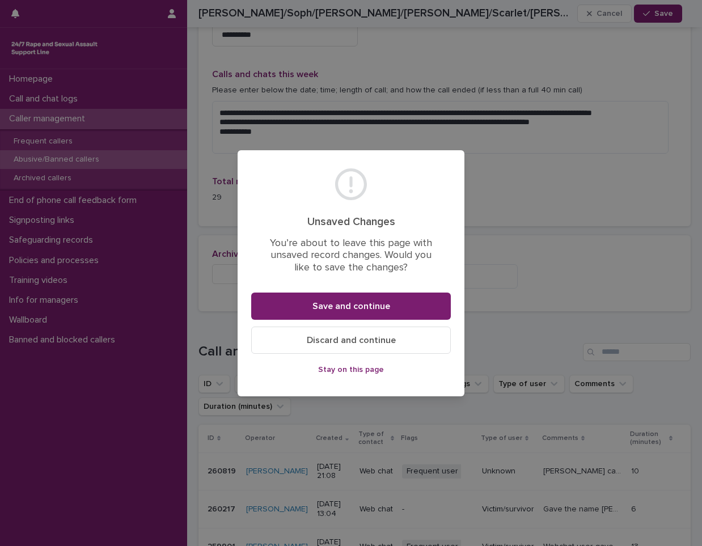
click at [363, 333] on button "Discard and continue" at bounding box center [351, 340] width 200 height 27
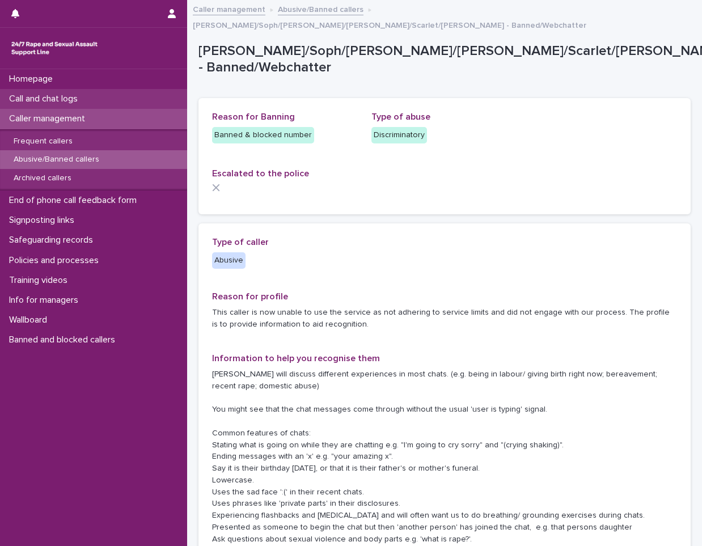
click at [136, 97] on div "Call and chat logs" at bounding box center [93, 99] width 187 height 20
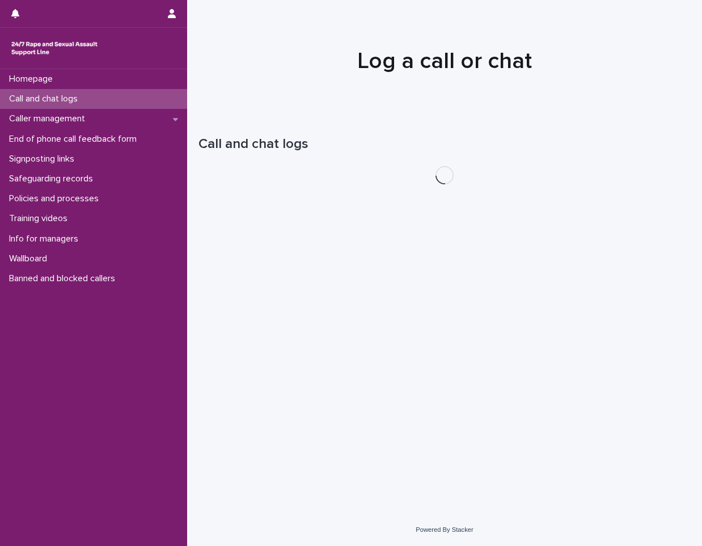
click at [136, 97] on div "Call and chat logs" at bounding box center [93, 99] width 187 height 20
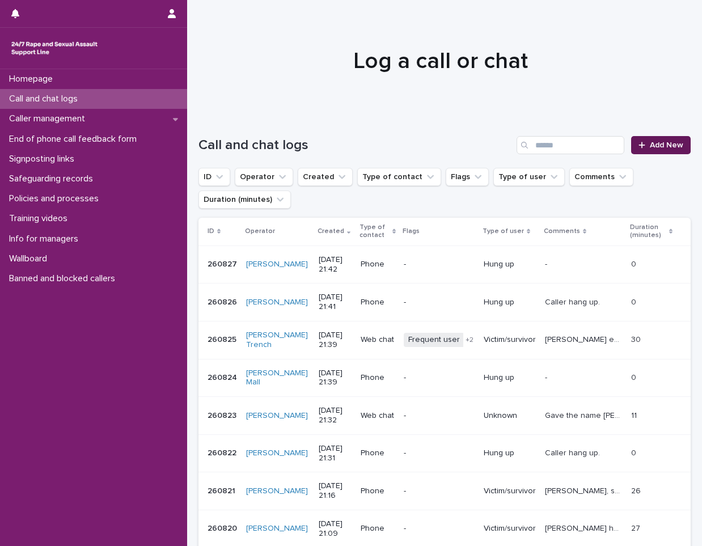
click at [650, 145] on span "Add New" at bounding box center [666, 145] width 33 height 8
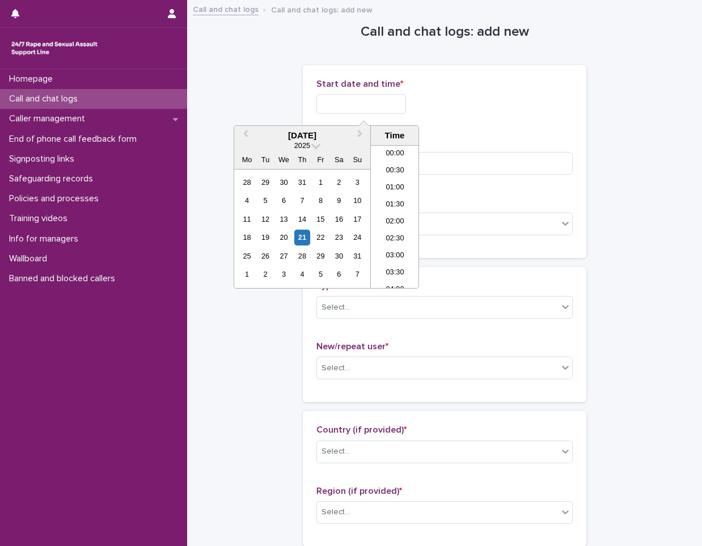
click at [367, 102] on input "text" at bounding box center [361, 104] width 90 height 20
click at [302, 239] on div "21" at bounding box center [301, 237] width 15 height 15
click at [397, 199] on li "21:00" at bounding box center [395, 199] width 48 height 17
click at [395, 105] on input "**********" at bounding box center [361, 104] width 90 height 20
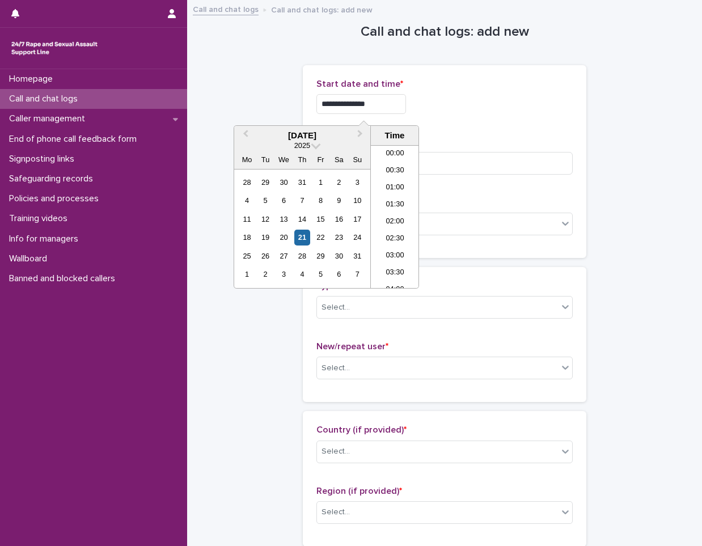
scroll to position [652, 0]
type input "**********"
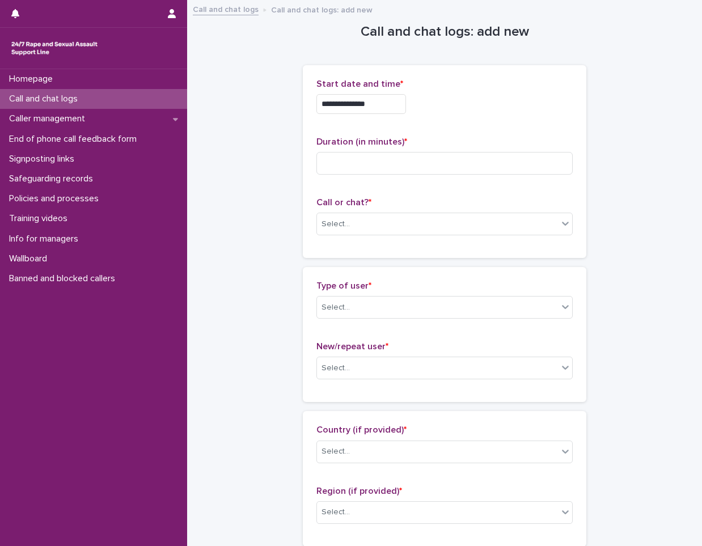
drag, startPoint x: 466, startPoint y: 110, endPoint x: 446, endPoint y: 179, distance: 71.8
click at [466, 117] on div "**********" at bounding box center [444, 101] width 256 height 44
click at [439, 163] on input at bounding box center [444, 163] width 256 height 23
type input "**"
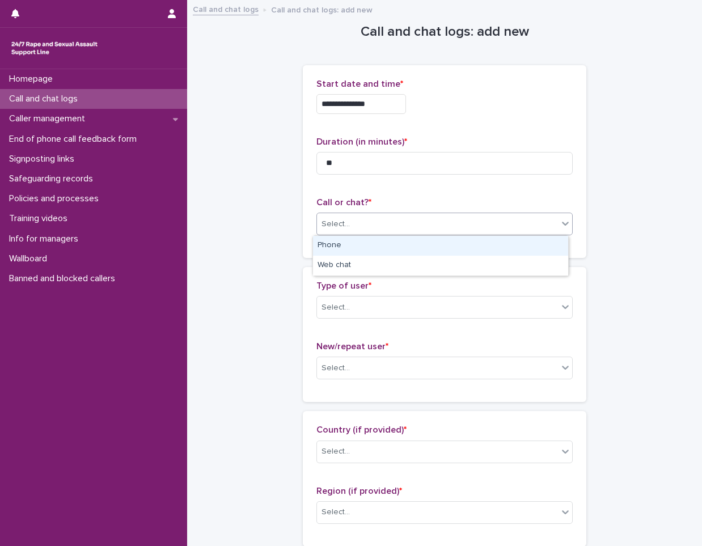
click at [418, 222] on div "Select..." at bounding box center [437, 224] width 241 height 19
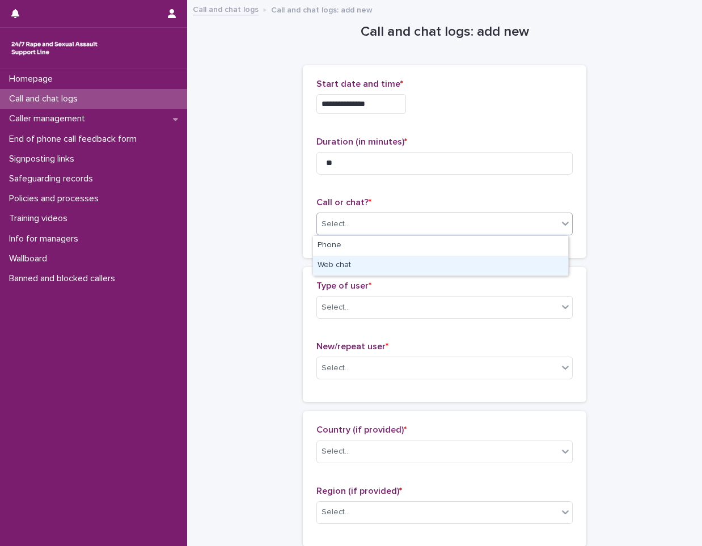
click at [407, 263] on div "Web chat" at bounding box center [440, 266] width 255 height 20
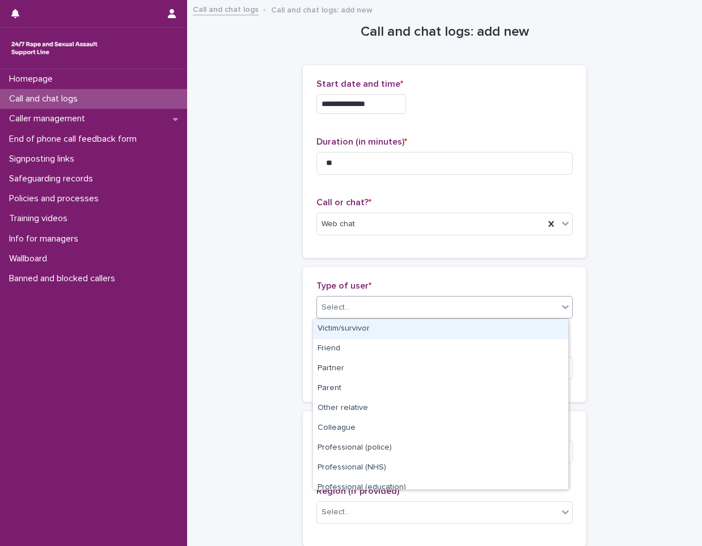
click at [363, 315] on div "Select..." at bounding box center [437, 307] width 241 height 19
click at [364, 331] on div "Victim/survivor" at bounding box center [440, 329] width 255 height 20
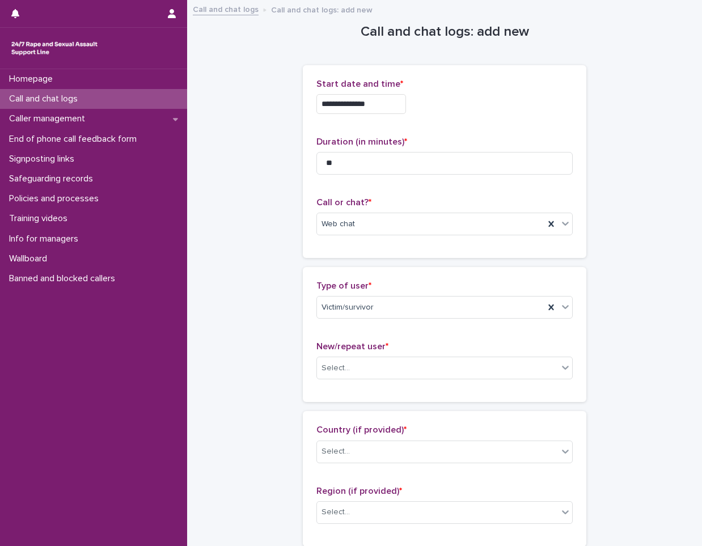
click at [357, 380] on div "New/repeat user * Select..." at bounding box center [444, 364] width 256 height 47
click at [357, 373] on div "Select..." at bounding box center [437, 368] width 241 height 19
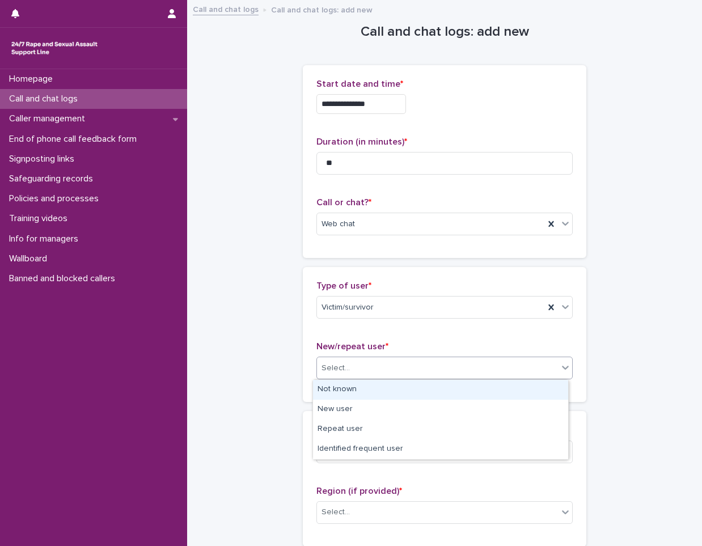
click at [353, 389] on div "Not known" at bounding box center [440, 390] width 255 height 20
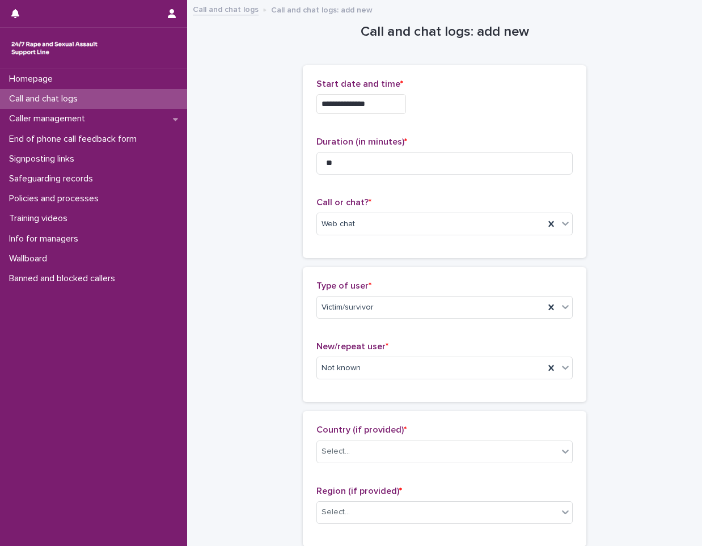
click at [352, 435] on p "Country (if provided) *" at bounding box center [444, 430] width 256 height 11
click at [356, 468] on div "Country (if provided) * Select..." at bounding box center [444, 448] width 256 height 47
click at [358, 459] on div "Select..." at bounding box center [437, 451] width 241 height 19
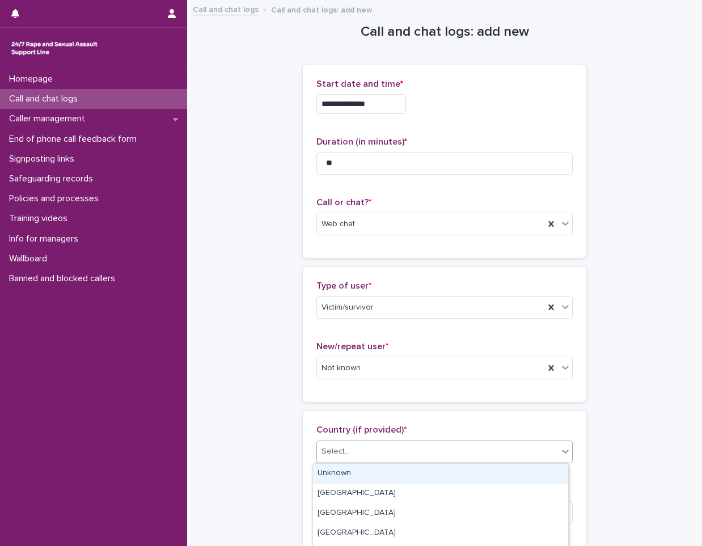
click at [357, 470] on div "Unknown" at bounding box center [440, 474] width 255 height 20
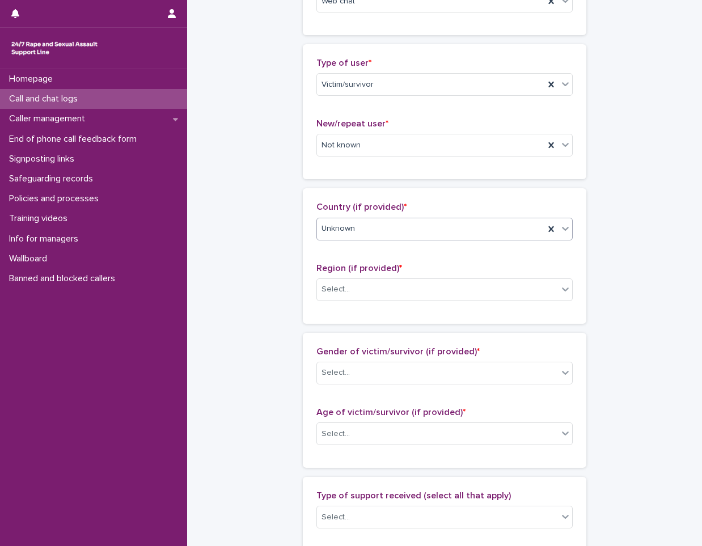
scroll to position [283, 0]
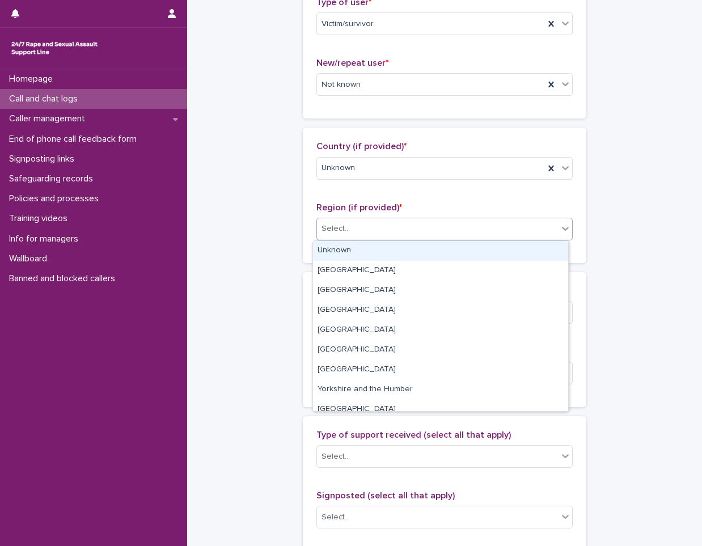
click at [374, 234] on div "Select..." at bounding box center [437, 228] width 241 height 19
click at [369, 244] on div "Unknown" at bounding box center [440, 251] width 255 height 20
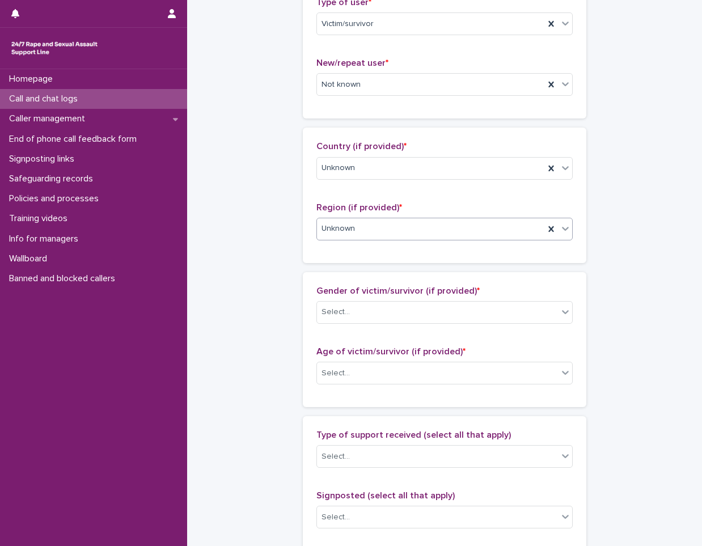
click at [369, 300] on div "Gender of victim/survivor (if provided) * Select..." at bounding box center [444, 309] width 256 height 47
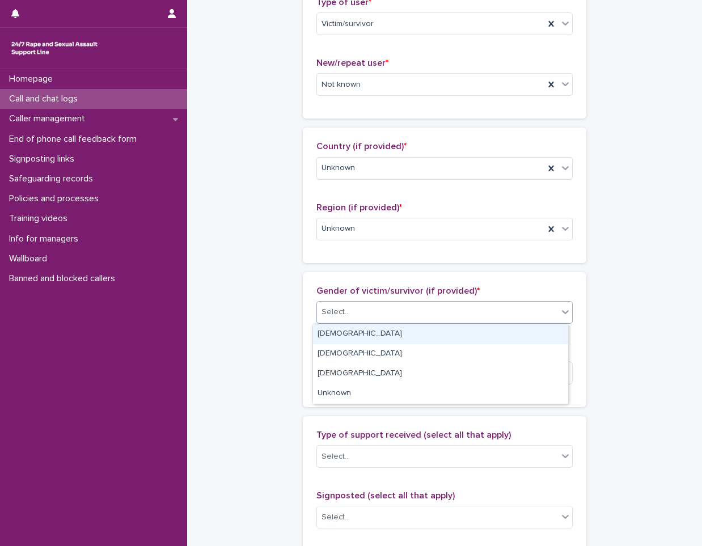
click at [369, 306] on div "Select..." at bounding box center [437, 312] width 241 height 19
click at [363, 335] on div "[DEMOGRAPHIC_DATA]" at bounding box center [440, 334] width 255 height 20
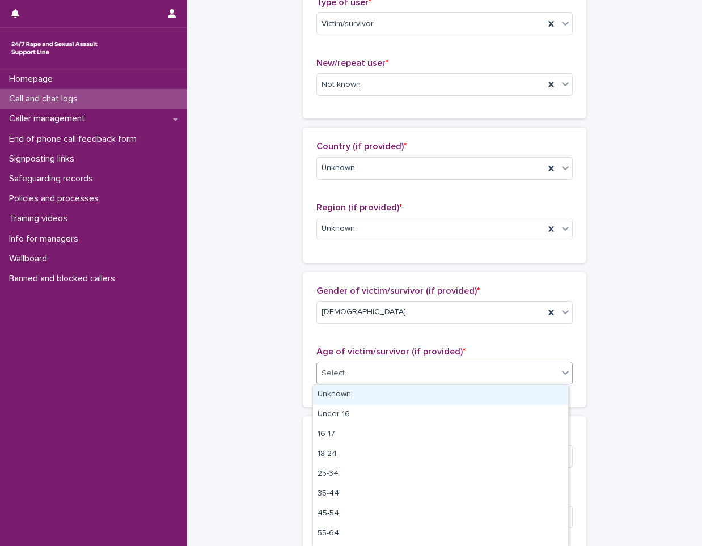
click at [358, 369] on div "Select..." at bounding box center [437, 373] width 241 height 19
click at [358, 398] on div "Unknown" at bounding box center [440, 395] width 255 height 20
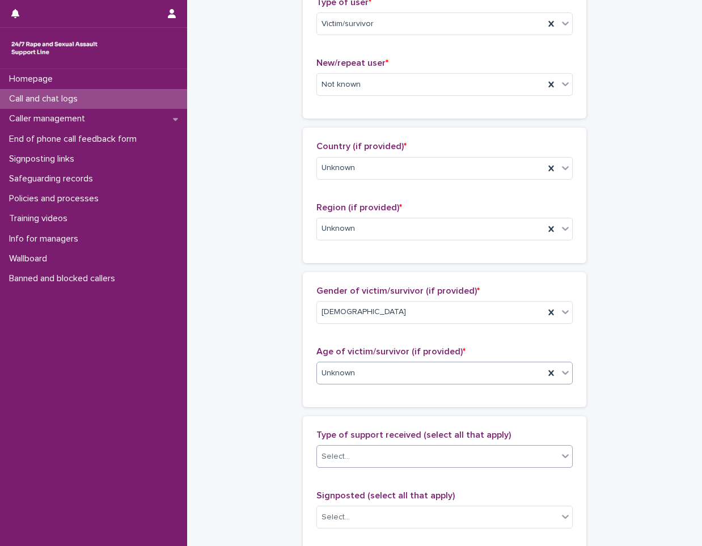
click at [353, 452] on div "Select..." at bounding box center [437, 456] width 241 height 19
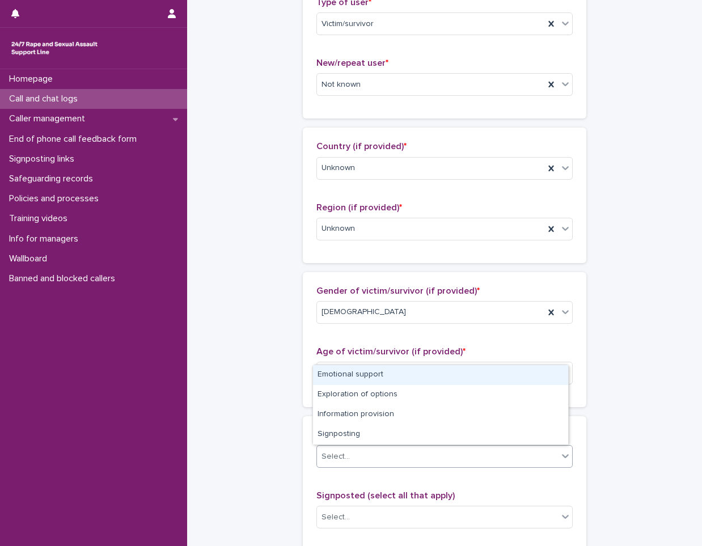
click at [633, 299] on div "**********" at bounding box center [444, 332] width 492 height 1228
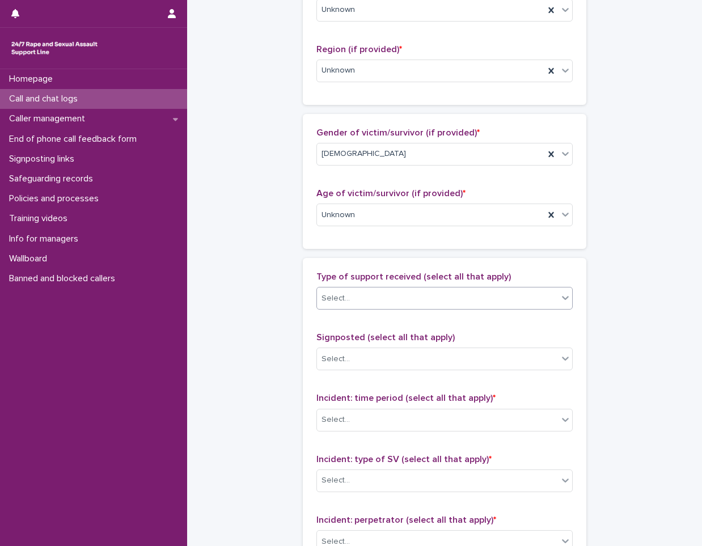
scroll to position [454, 0]
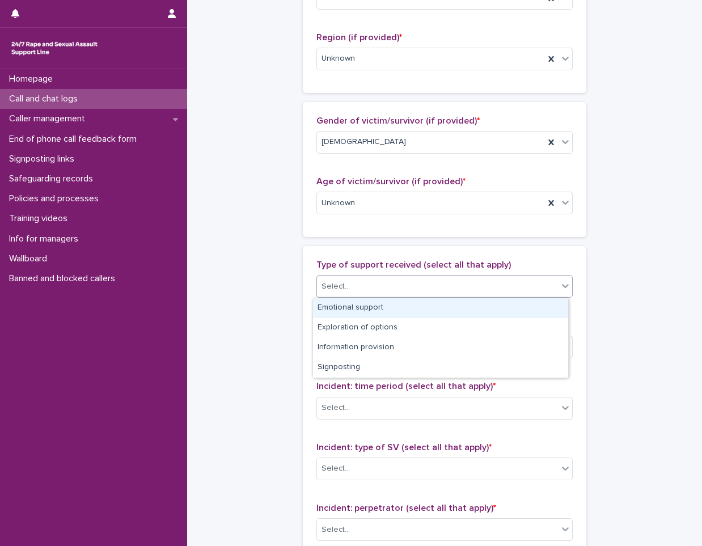
click at [321, 286] on div "Select..." at bounding box center [335, 287] width 28 height 12
click at [339, 303] on div "Emotional support" at bounding box center [440, 308] width 255 height 20
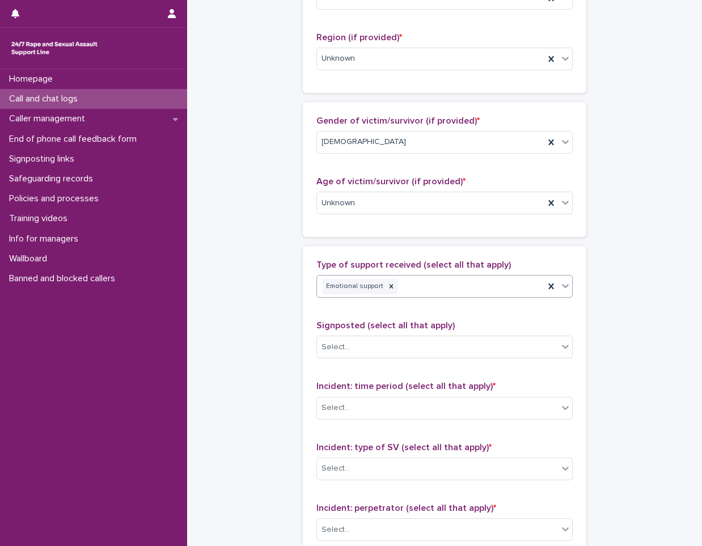
click at [426, 283] on div "Emotional support" at bounding box center [430, 287] width 227 height 20
click at [392, 325] on div "Information provision" at bounding box center [440, 328] width 255 height 20
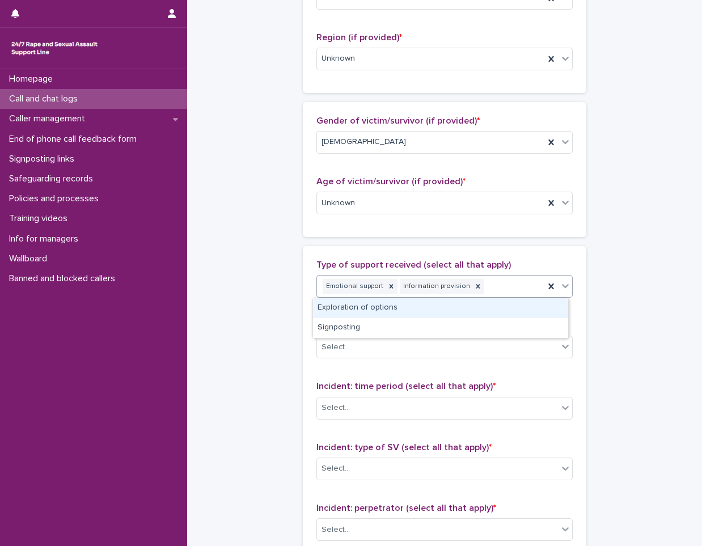
click at [493, 287] on div "Emotional support Information provision" at bounding box center [430, 287] width 227 height 20
click at [383, 308] on div "Exploration of options" at bounding box center [440, 308] width 255 height 20
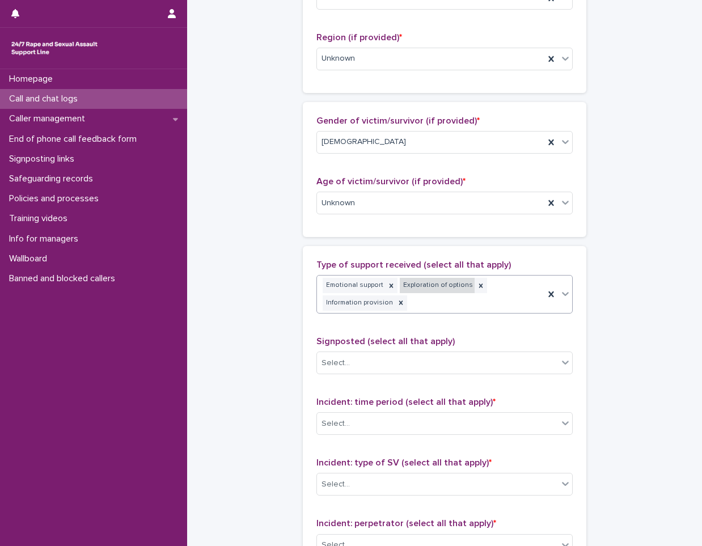
scroll to position [462, 0]
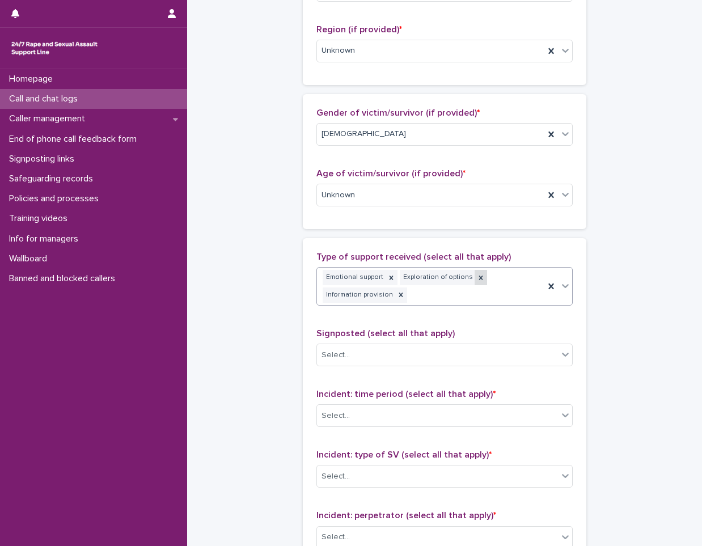
click at [477, 276] on icon at bounding box center [481, 278] width 8 height 8
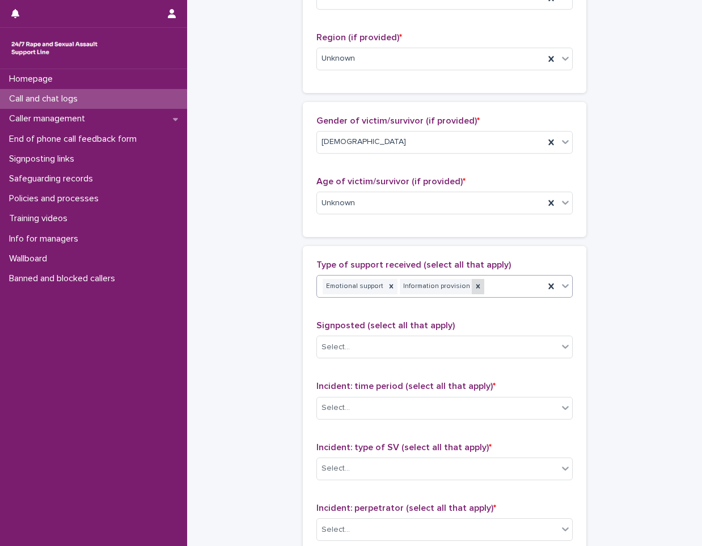
click at [474, 284] on icon at bounding box center [478, 286] width 8 height 8
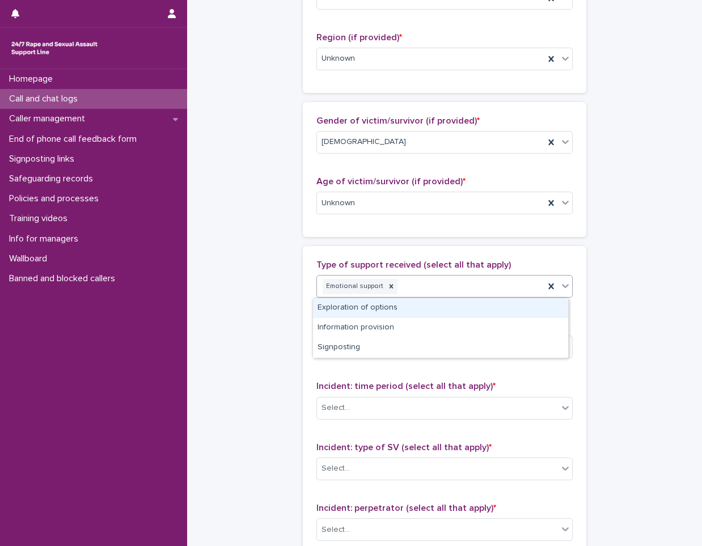
click at [462, 284] on div "Emotional support" at bounding box center [430, 287] width 227 height 20
click at [409, 313] on div "Exploration of options" at bounding box center [440, 308] width 255 height 20
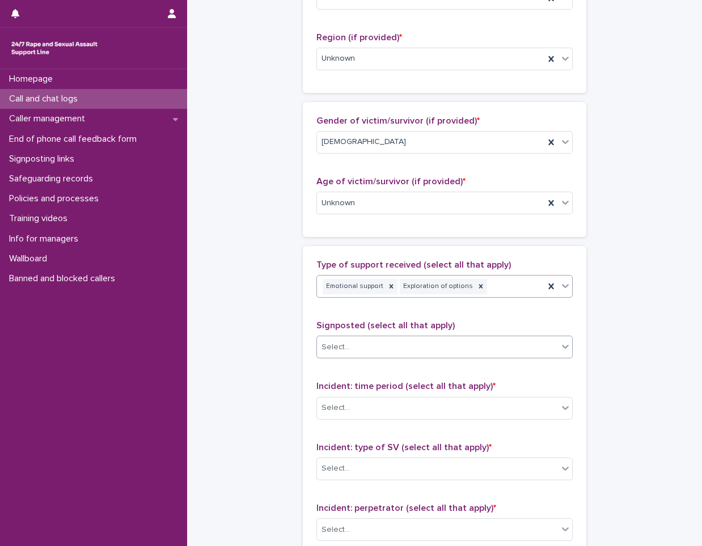
click at [401, 353] on div "Select..." at bounding box center [437, 347] width 241 height 19
click at [281, 391] on div "**********" at bounding box center [444, 162] width 492 height 1228
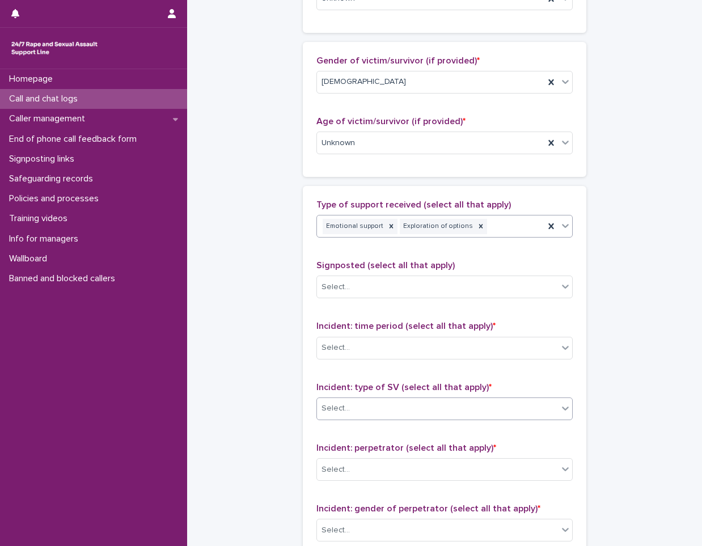
scroll to position [624, 0]
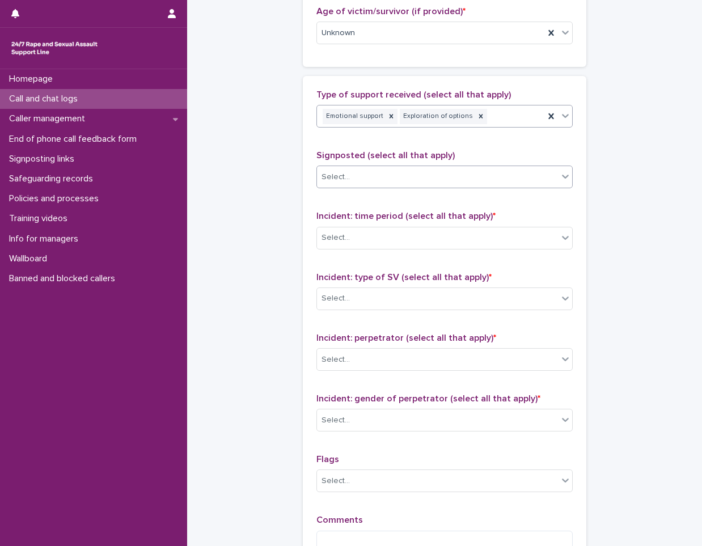
click at [409, 176] on div "Select..." at bounding box center [437, 177] width 241 height 19
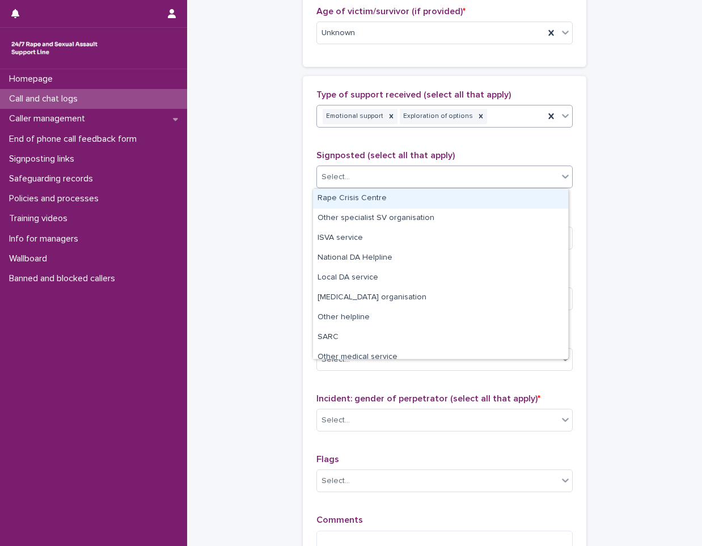
click at [512, 113] on div "Emotional support Exploration of options" at bounding box center [430, 117] width 227 height 20
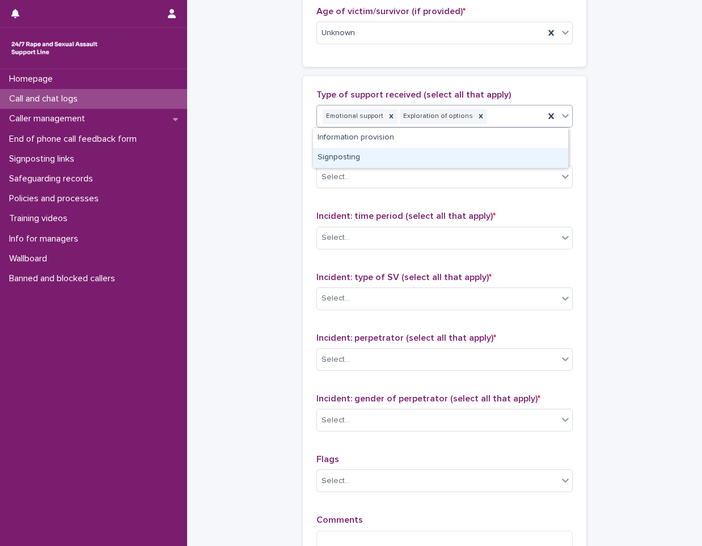
click at [404, 160] on div "Signposting" at bounding box center [440, 158] width 255 height 20
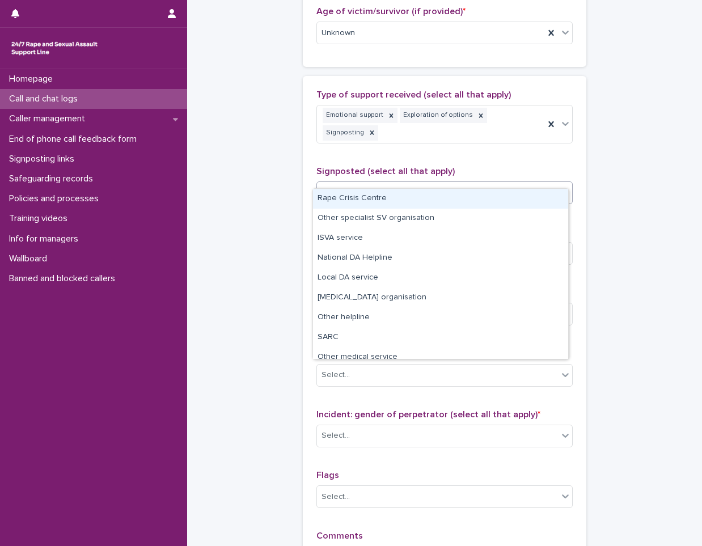
click at [403, 184] on div "Select..." at bounding box center [437, 193] width 241 height 19
click at [383, 192] on div "Rape Crisis Centre" at bounding box center [440, 199] width 255 height 20
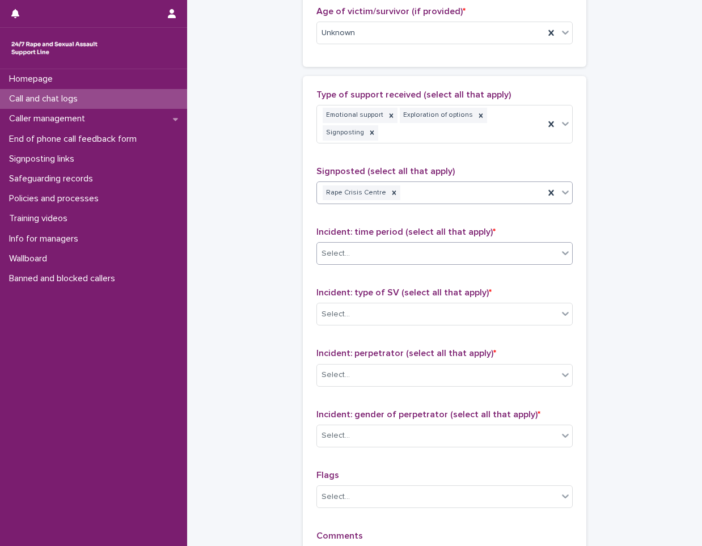
click at [380, 242] on div "Select..." at bounding box center [444, 253] width 256 height 23
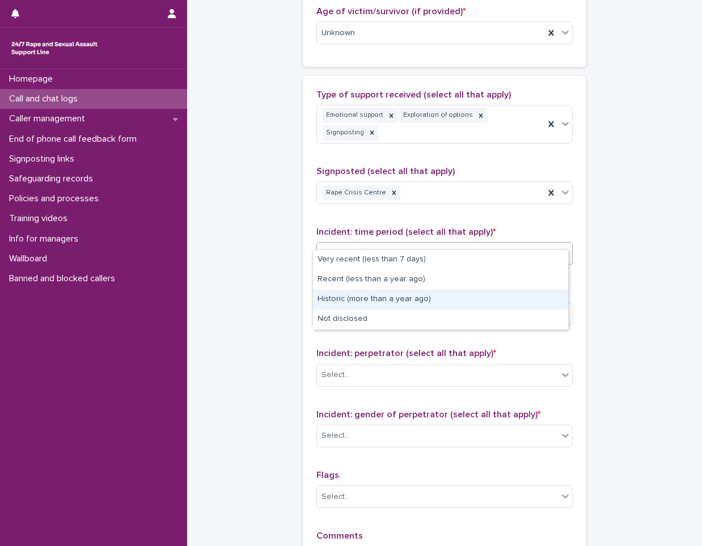
click at [439, 291] on div "Historic (more than a year ago)" at bounding box center [440, 300] width 255 height 20
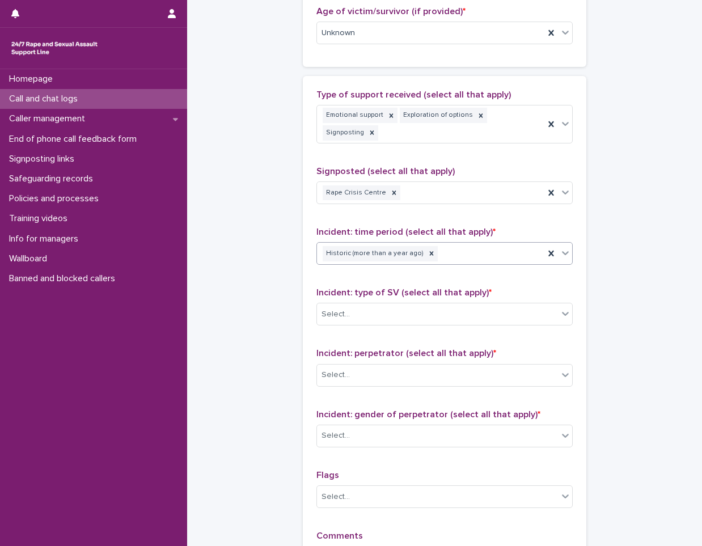
click at [439, 305] on div "Select..." at bounding box center [437, 314] width 241 height 19
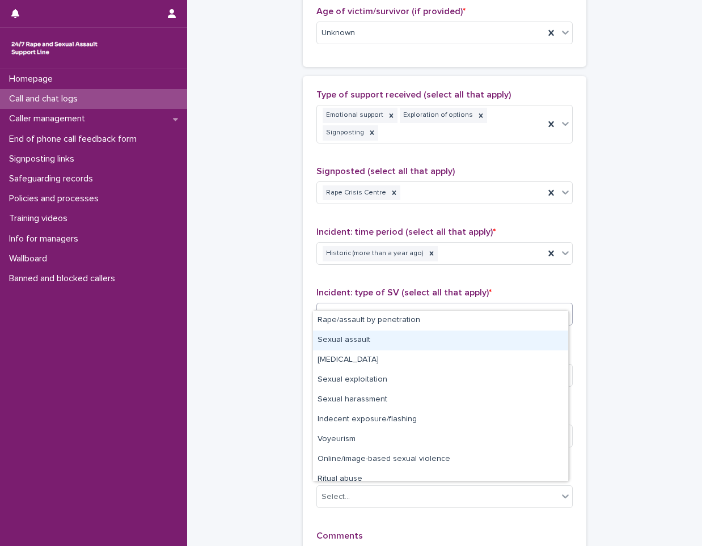
click at [366, 335] on div "Sexual assault" at bounding box center [440, 341] width 255 height 20
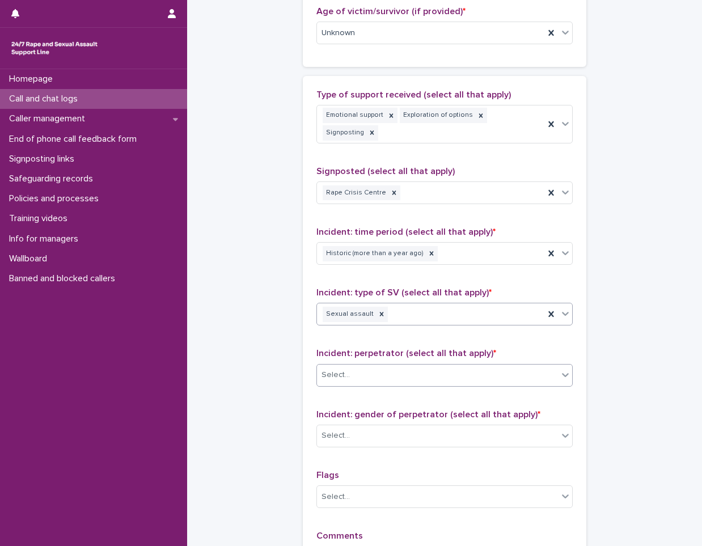
click at [364, 366] on div "Select..." at bounding box center [437, 375] width 241 height 19
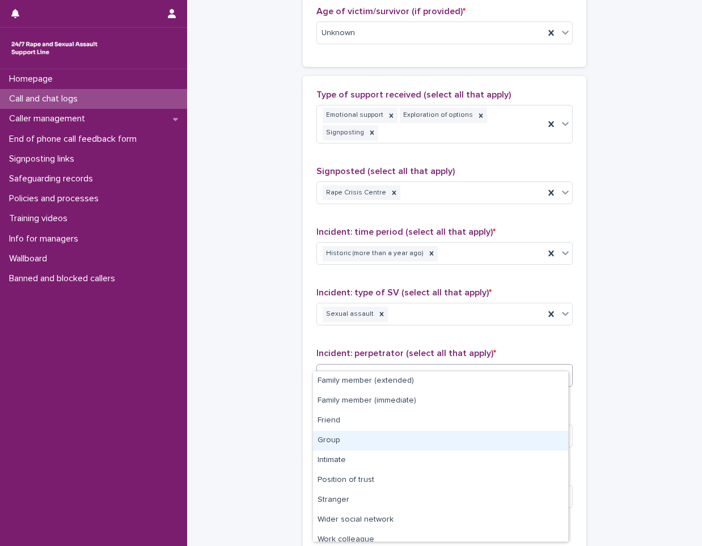
scroll to position [48, 0]
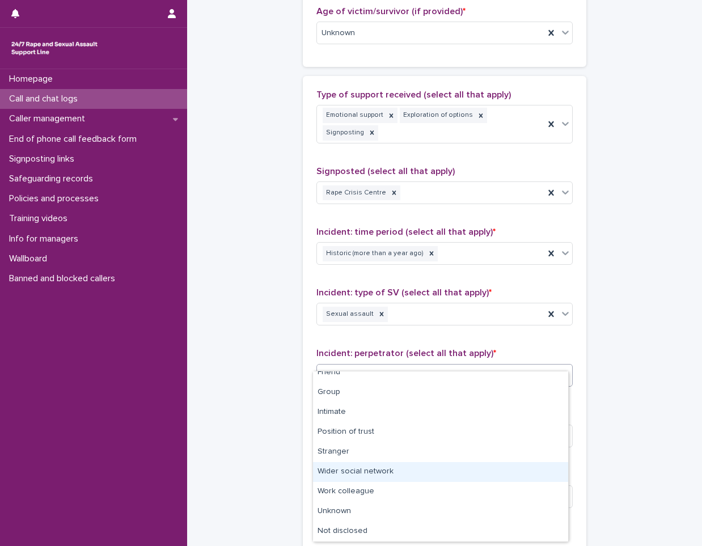
click at [347, 465] on div "Wider social network" at bounding box center [440, 472] width 255 height 20
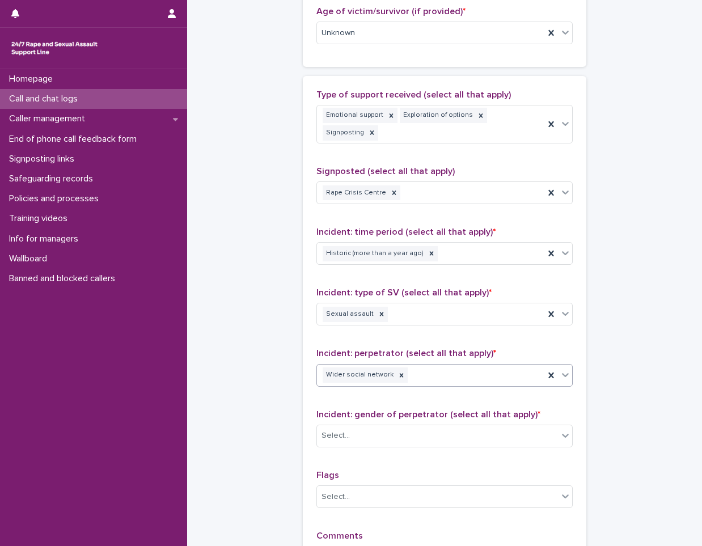
scroll to position [737, 0]
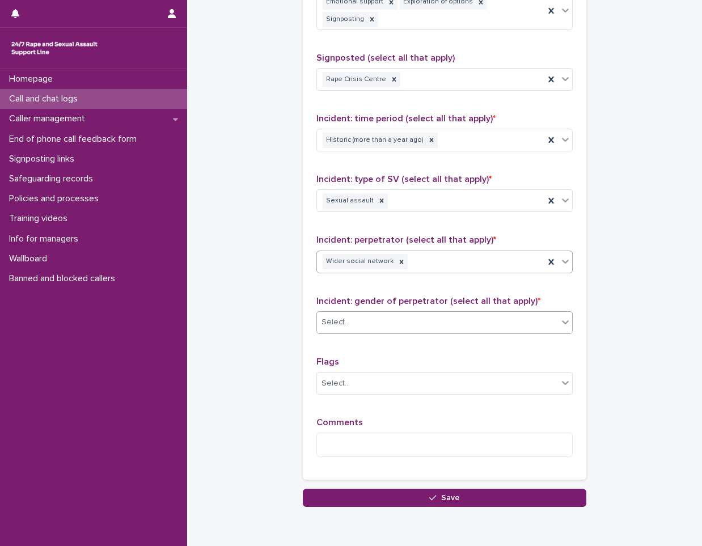
click at [396, 313] on div "Select..." at bounding box center [437, 322] width 241 height 19
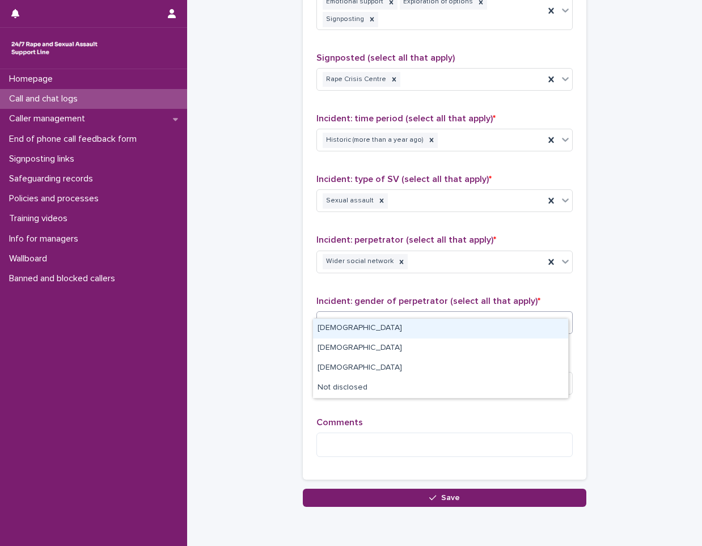
click at [377, 327] on div "[DEMOGRAPHIC_DATA]" at bounding box center [440, 329] width 255 height 20
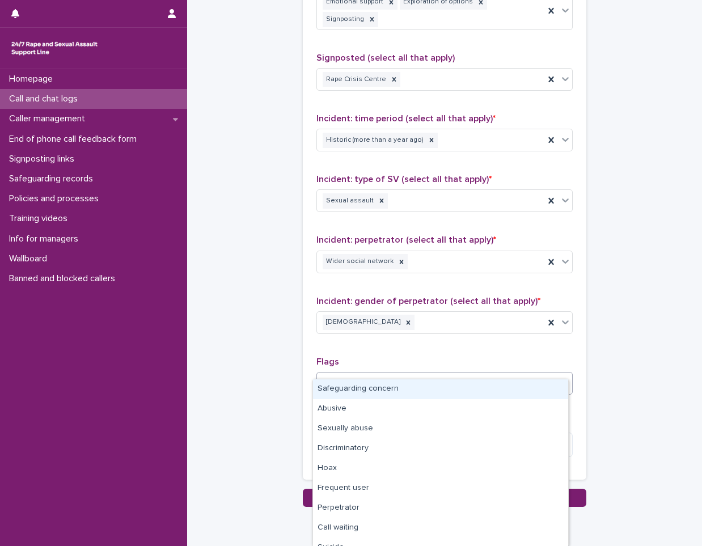
click at [374, 374] on div "Select..." at bounding box center [437, 383] width 241 height 19
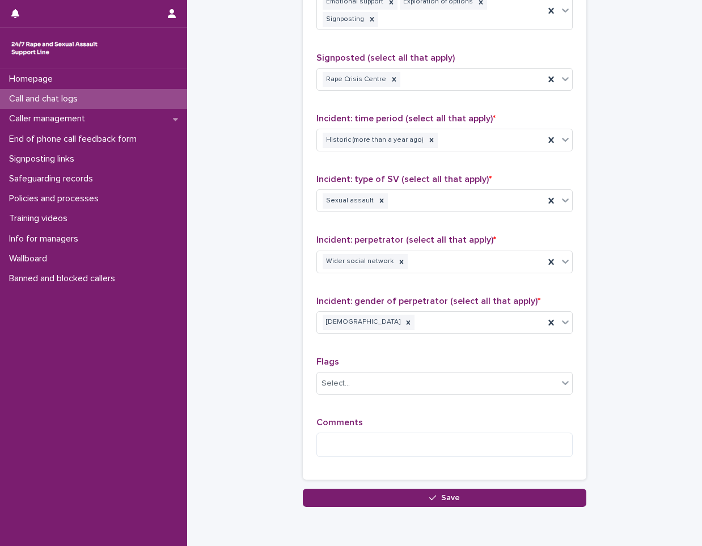
click at [388, 433] on textarea at bounding box center [444, 445] width 256 height 24
type textarea "*"
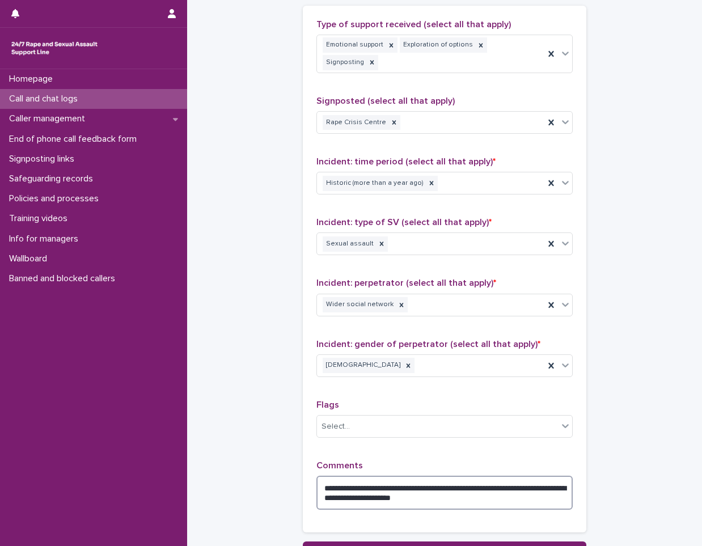
scroll to position [781, 0]
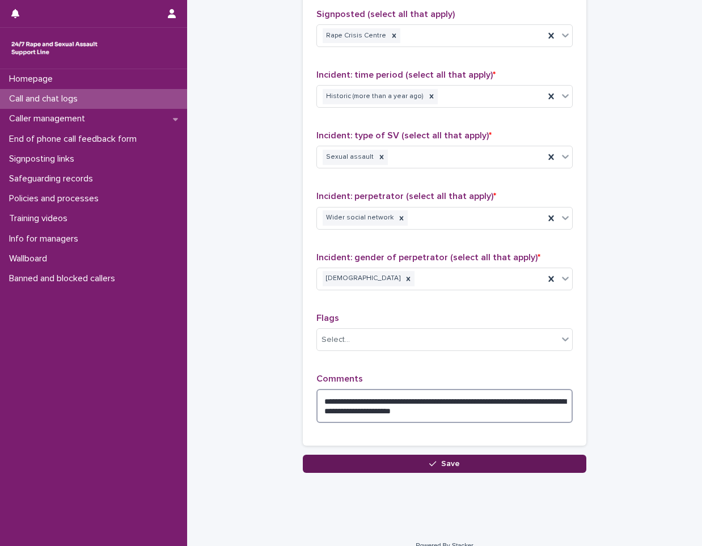
type textarea "**********"
click at [441, 455] on button "Save" at bounding box center [444, 464] width 283 height 18
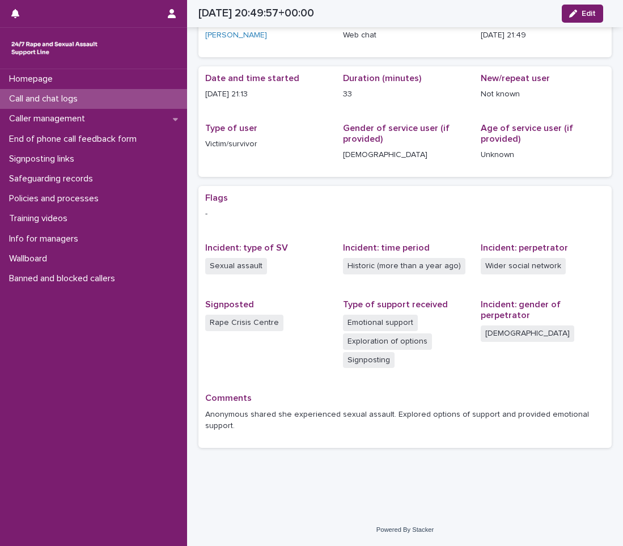
scroll to position [61, 0]
click at [168, 97] on div "Call and chat logs" at bounding box center [93, 99] width 187 height 20
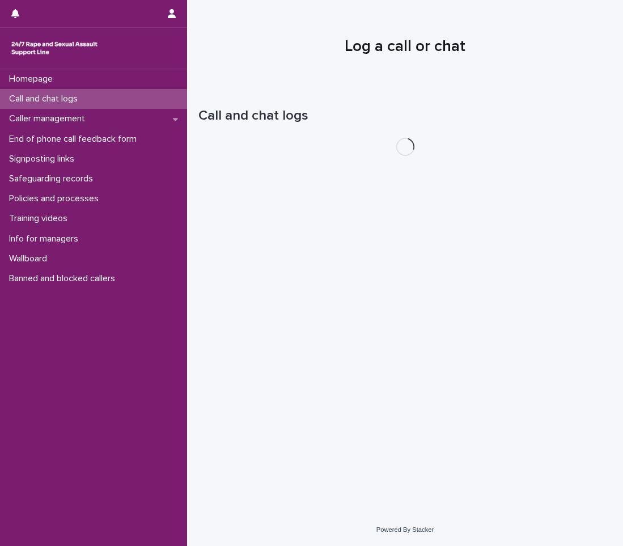
click at [168, 97] on div "Call and chat logs" at bounding box center [93, 99] width 187 height 20
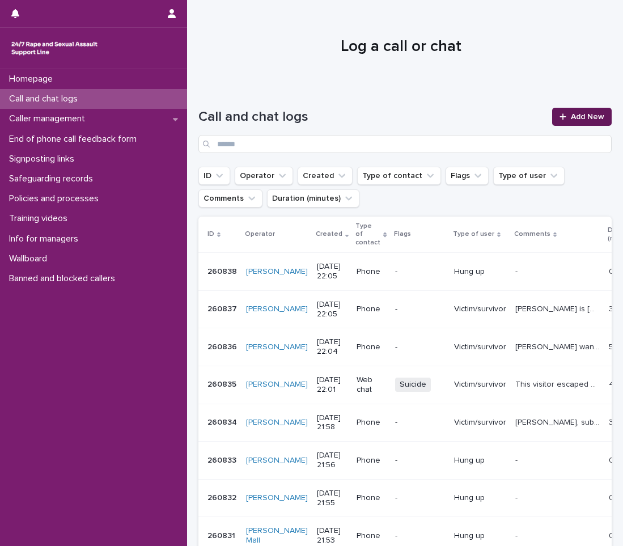
click at [552, 111] on link "Add New" at bounding box center [582, 117] width 60 height 18
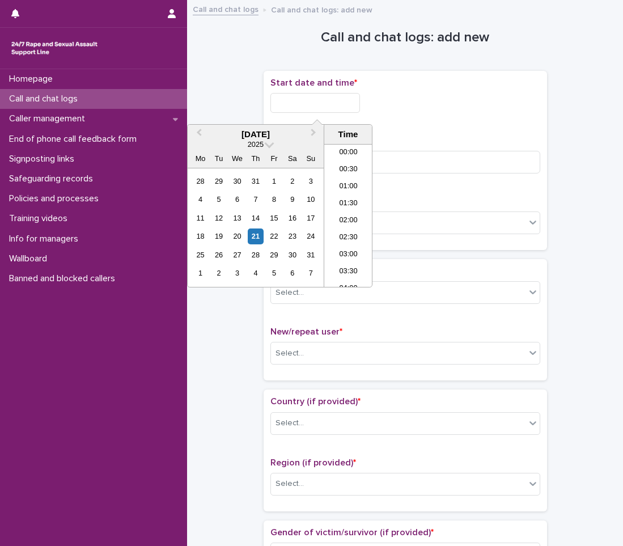
click at [276, 98] on input "text" at bounding box center [315, 103] width 90 height 20
click at [259, 236] on div "21" at bounding box center [255, 236] width 15 height 15
click at [337, 226] on li "22:00" at bounding box center [348, 227] width 48 height 17
click at [345, 103] on input "**********" at bounding box center [315, 103] width 90 height 20
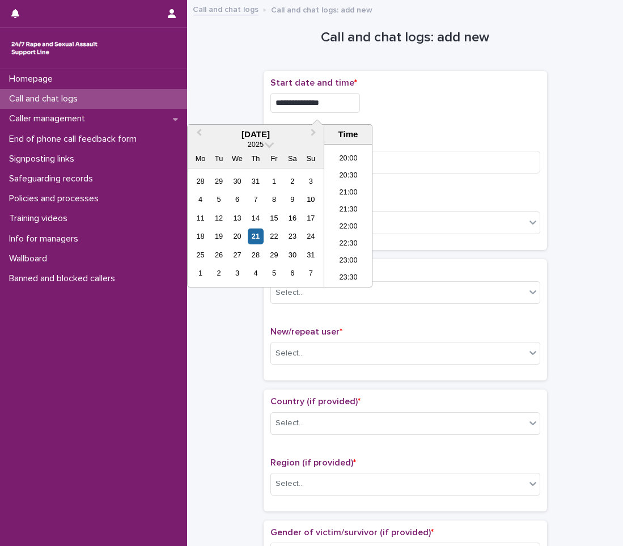
type input "**********"
click at [429, 103] on div "**********" at bounding box center [405, 103] width 270 height 20
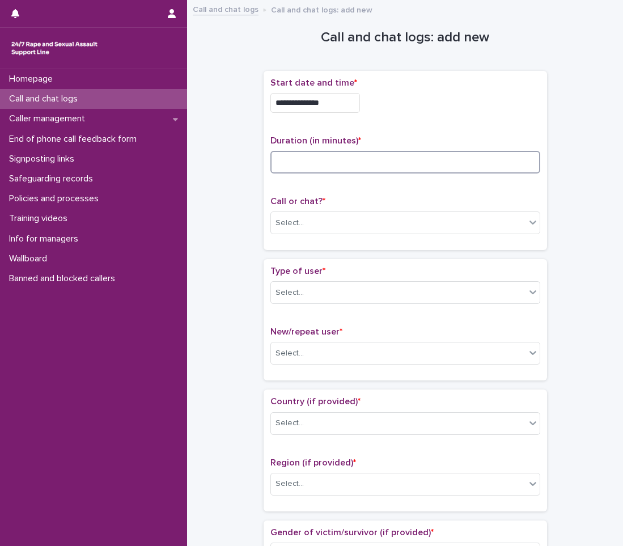
click at [412, 154] on input at bounding box center [405, 162] width 270 height 23
type input "*"
click at [375, 221] on div "Select..." at bounding box center [398, 223] width 255 height 19
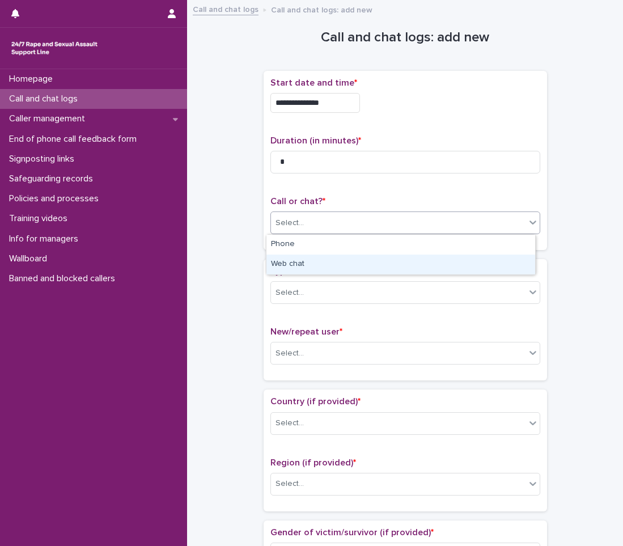
click at [359, 264] on div "Web chat" at bounding box center [400, 265] width 269 height 20
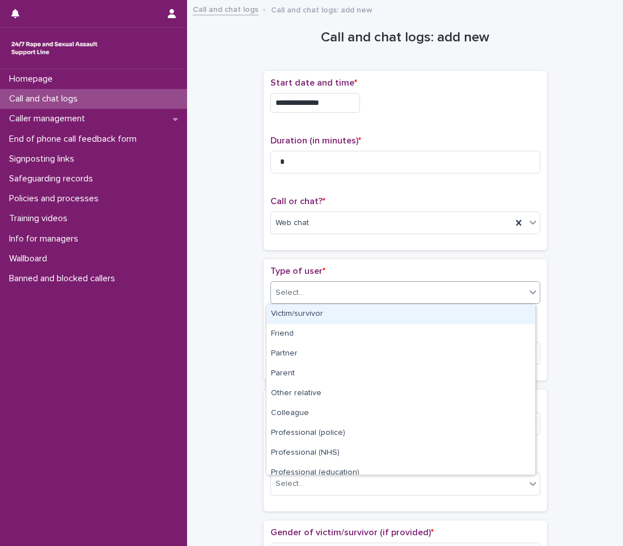
click at [347, 301] on div "Select..." at bounding box center [398, 292] width 255 height 19
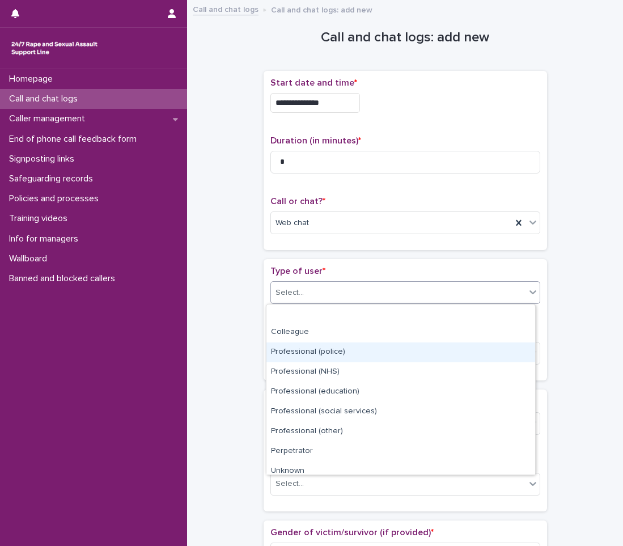
scroll to position [128, 0]
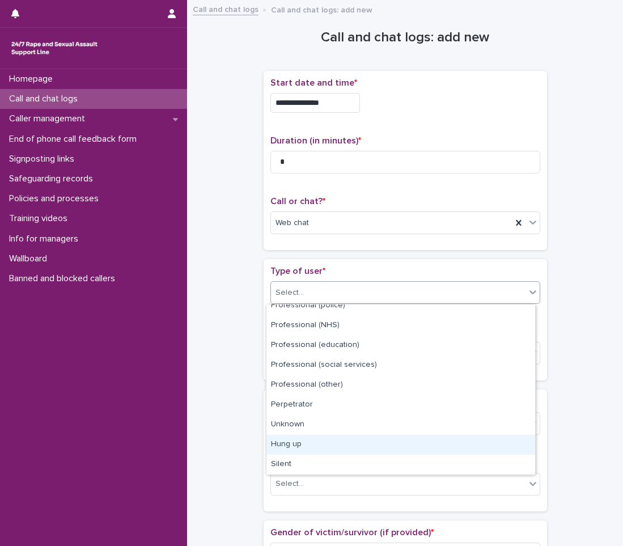
click at [312, 442] on div "Hung up" at bounding box center [400, 445] width 269 height 20
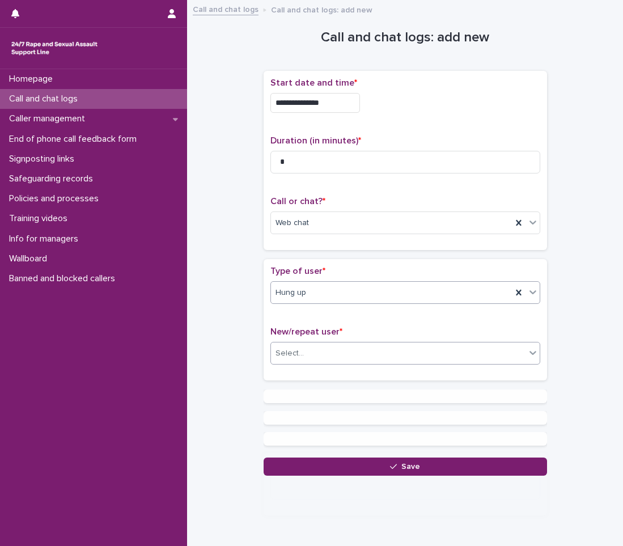
click at [323, 358] on div "Select..." at bounding box center [398, 353] width 255 height 19
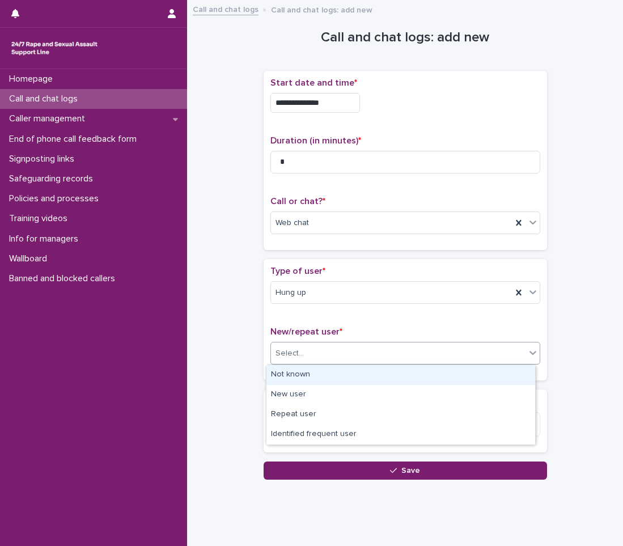
click at [320, 367] on div "Not known" at bounding box center [400, 375] width 269 height 20
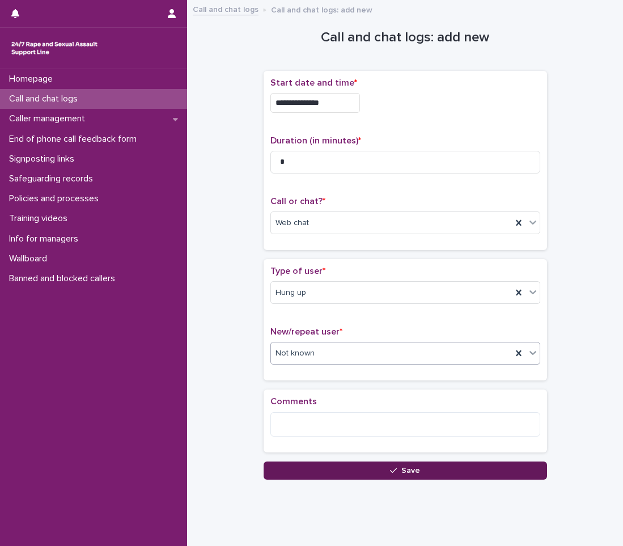
click at [352, 468] on button "Save" at bounding box center [405, 471] width 283 height 18
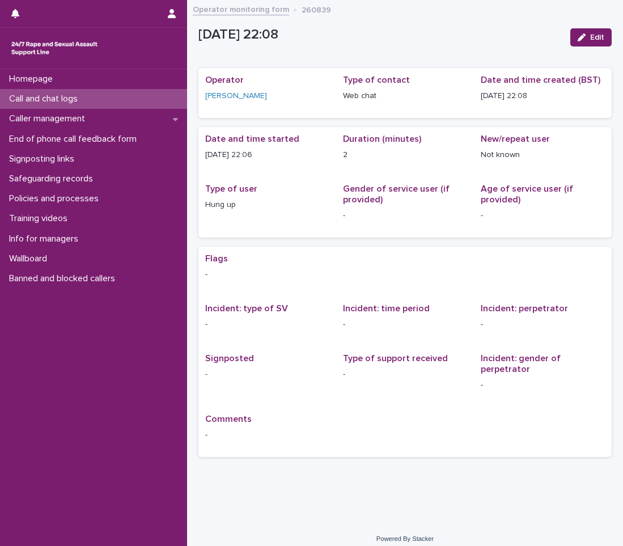
click at [126, 90] on div "Call and chat logs" at bounding box center [93, 99] width 187 height 20
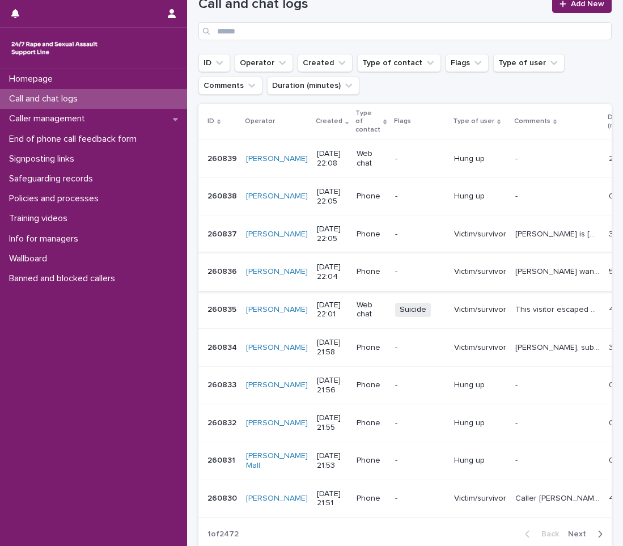
scroll to position [170, 0]
